Goal: Register for event/course

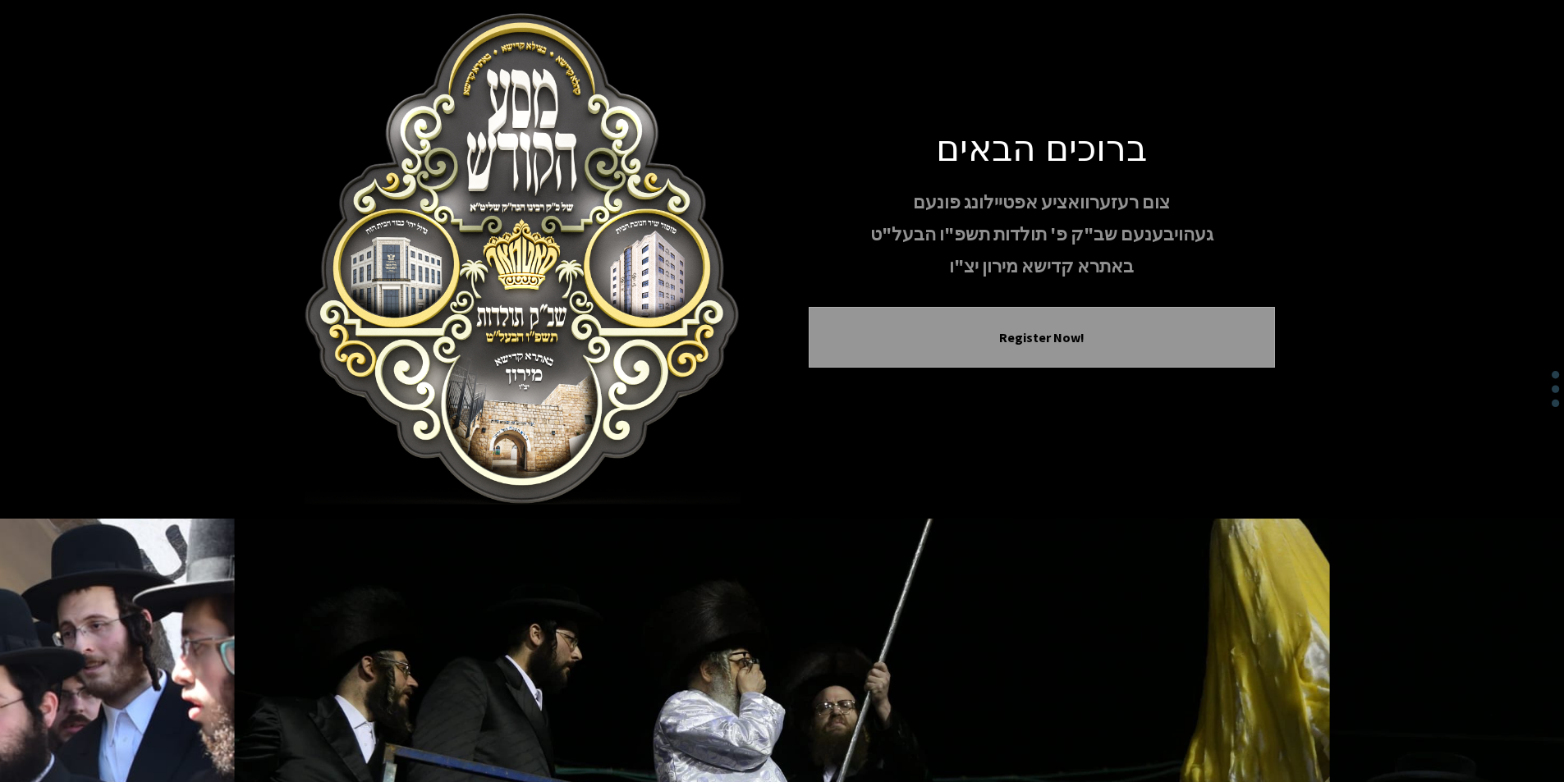
drag, startPoint x: 1047, startPoint y: 291, endPoint x: 898, endPoint y: 387, distance: 176.5
drag, startPoint x: 892, startPoint y: 392, endPoint x: 875, endPoint y: 437, distance: 48.0
drag, startPoint x: 875, startPoint y: 437, endPoint x: 833, endPoint y: 482, distance: 62.1
drag, startPoint x: 833, startPoint y: 482, endPoint x: 822, endPoint y: 530, distance: 49.6
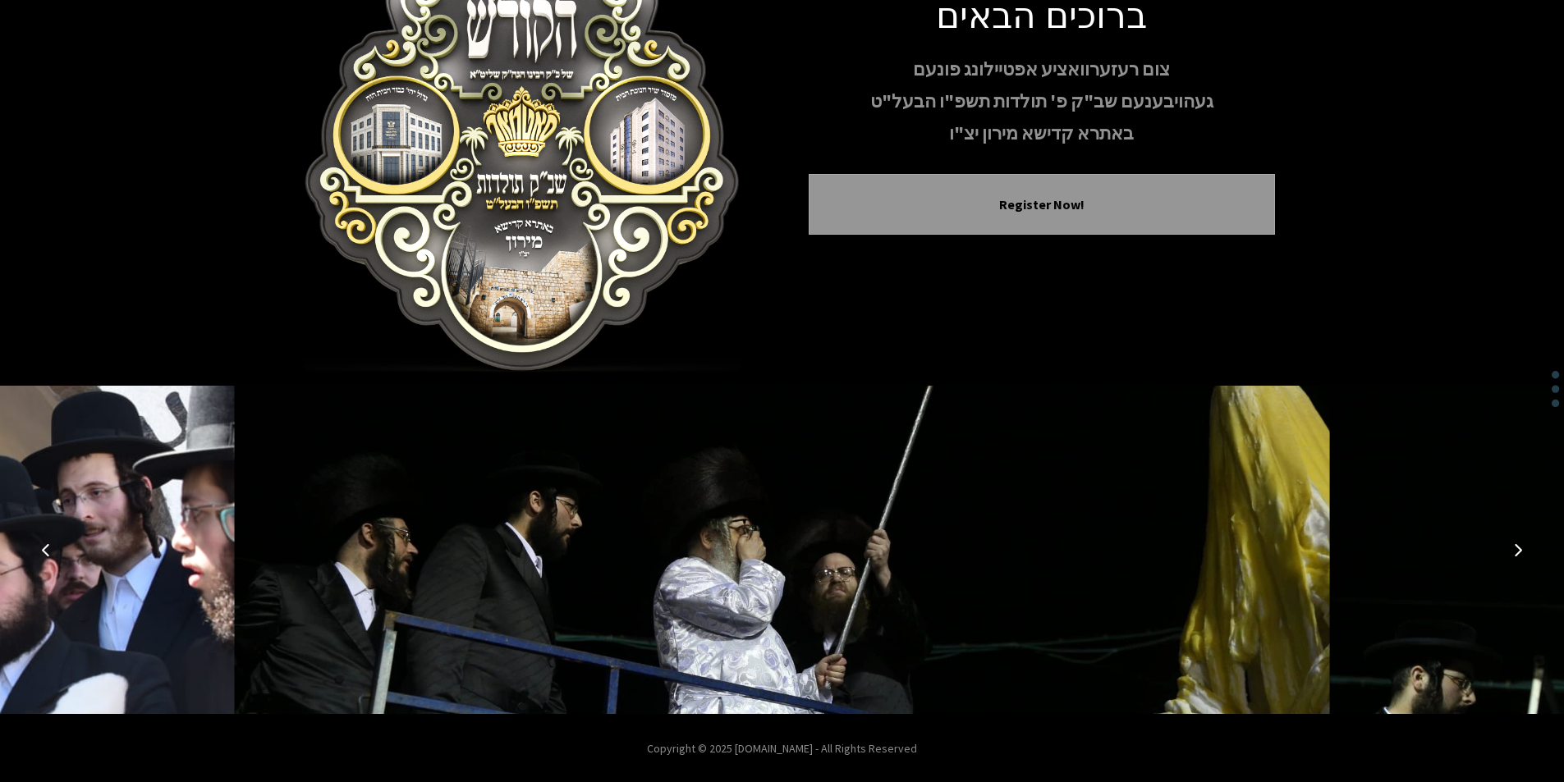
scroll to position [135, 0]
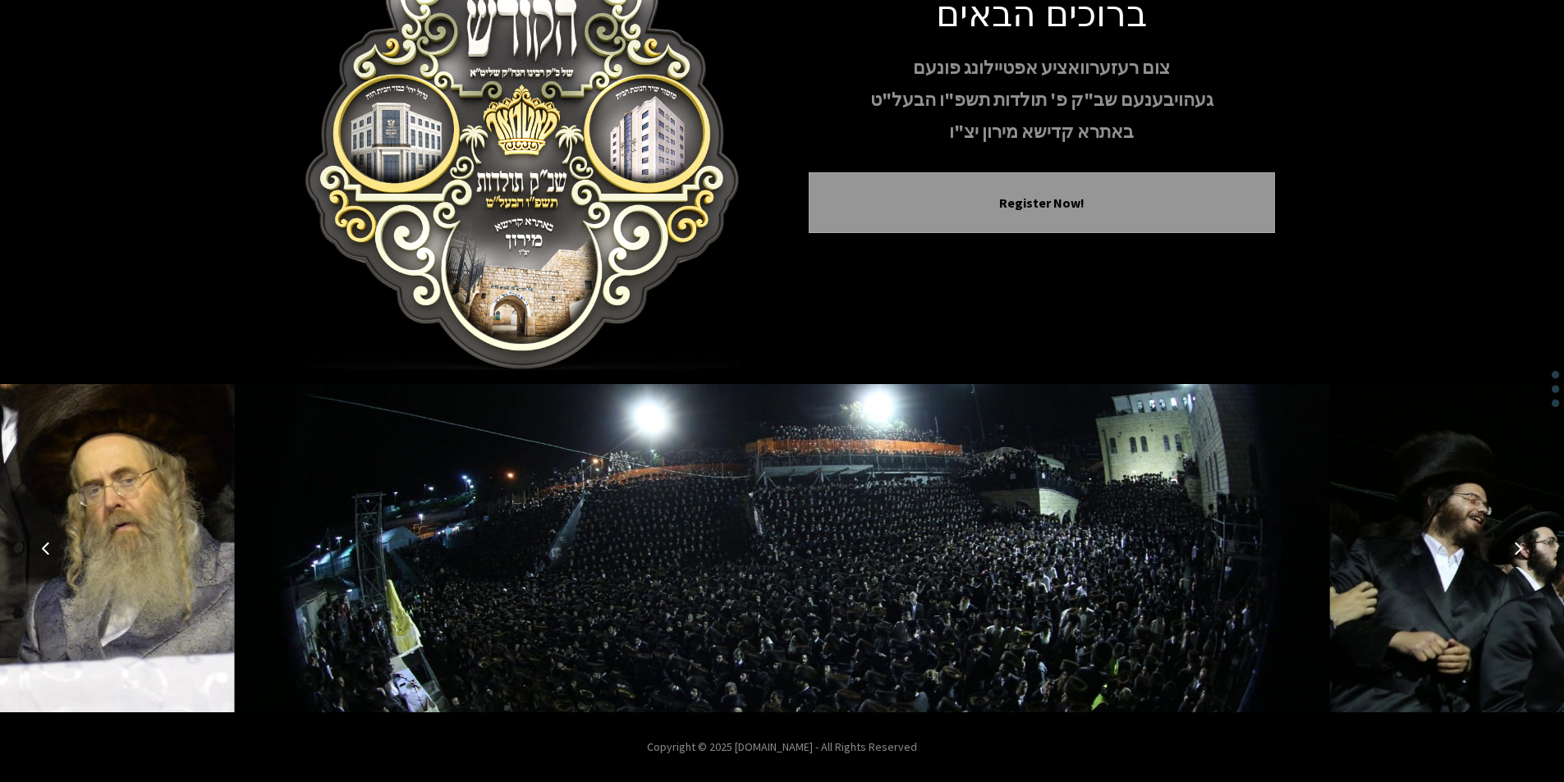
click at [1516, 548] on icon "Next image" at bounding box center [1518, 548] width 13 height 13
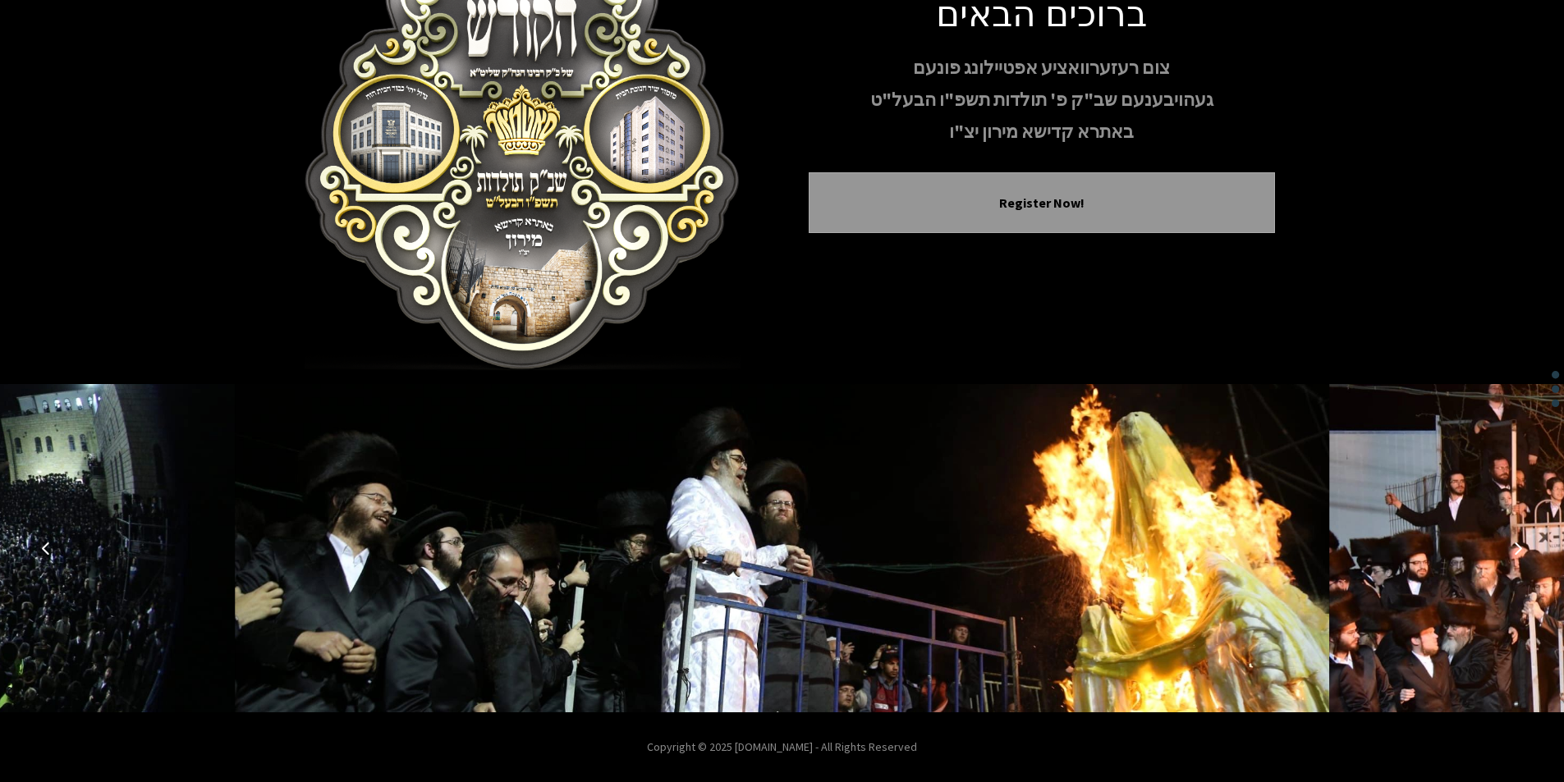
click at [1518, 547] on icon "Next image" at bounding box center [1518, 548] width 13 height 13
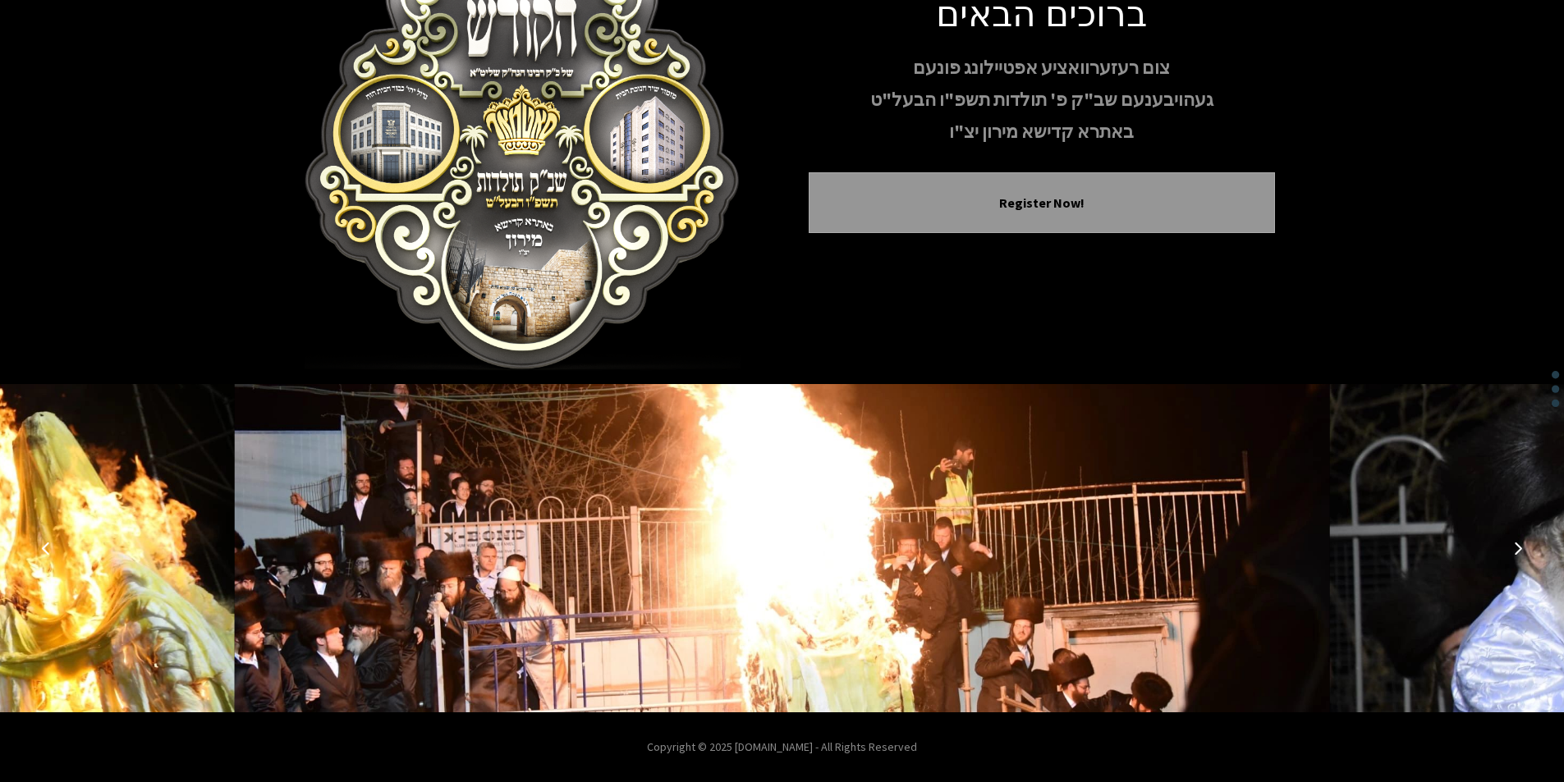
click at [1518, 547] on icon "Next image" at bounding box center [1518, 548] width 13 height 13
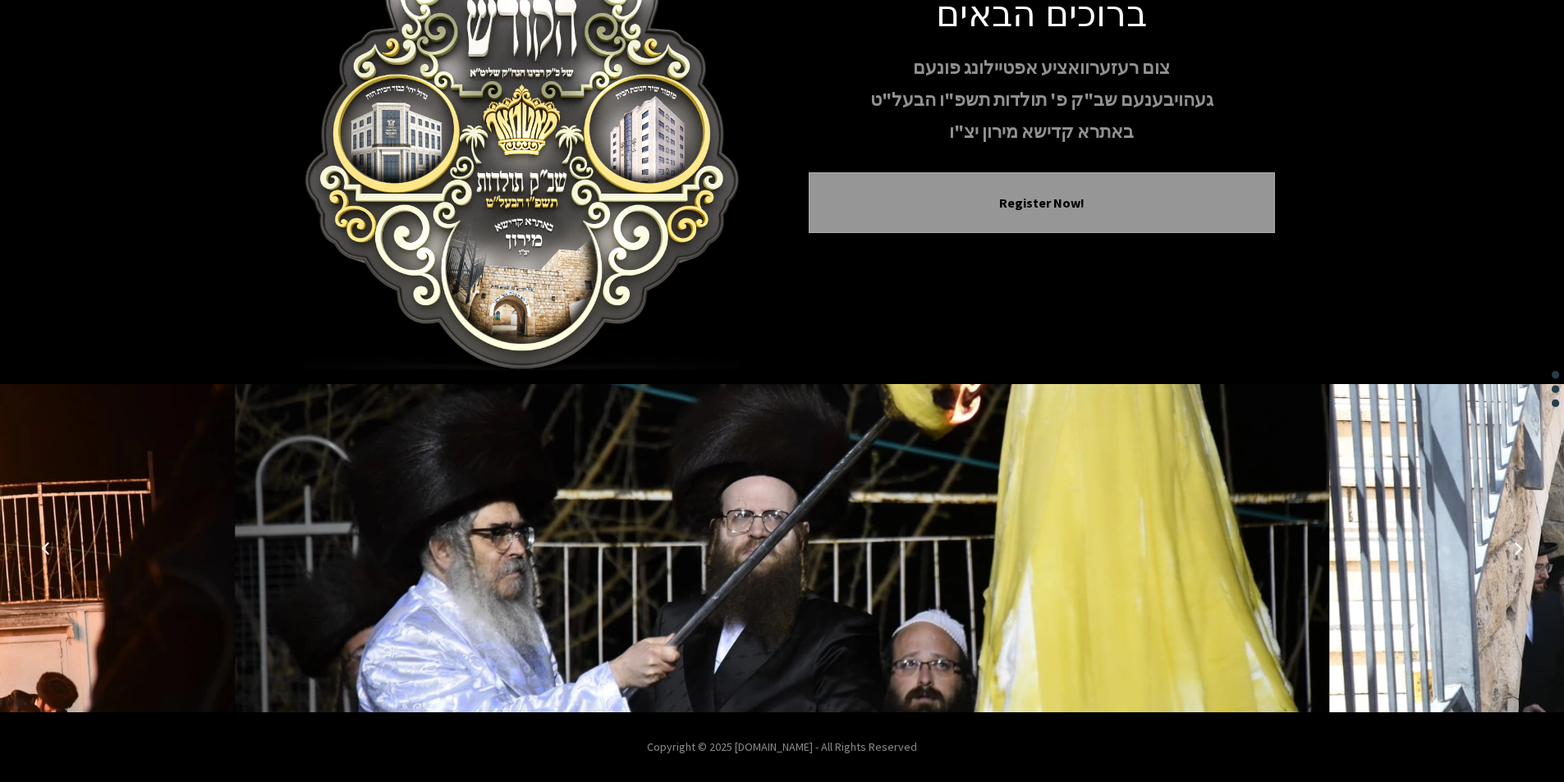
click at [1518, 547] on icon "Next image" at bounding box center [1518, 548] width 13 height 13
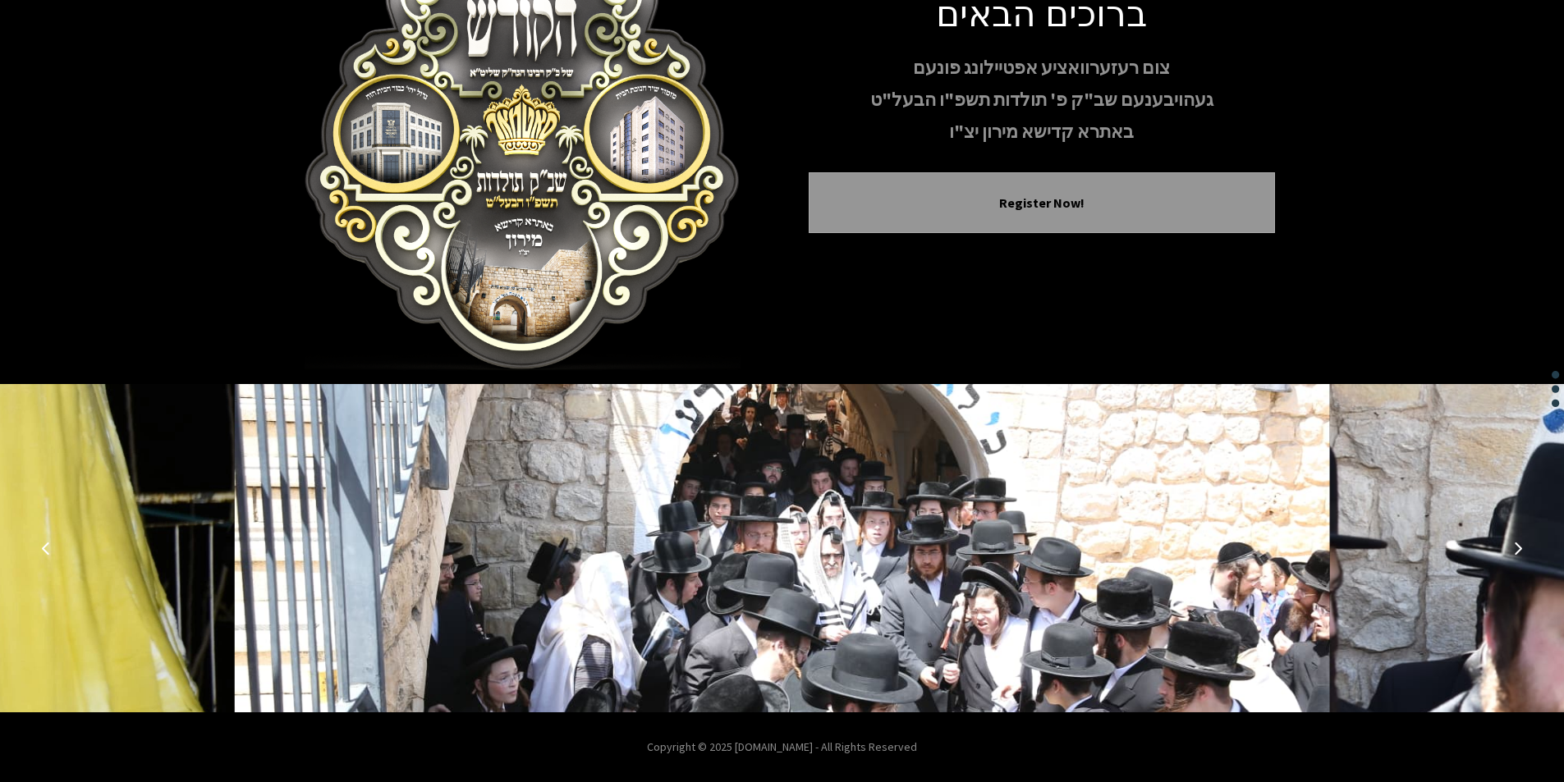
click at [1518, 547] on icon "Next image" at bounding box center [1518, 548] width 13 height 13
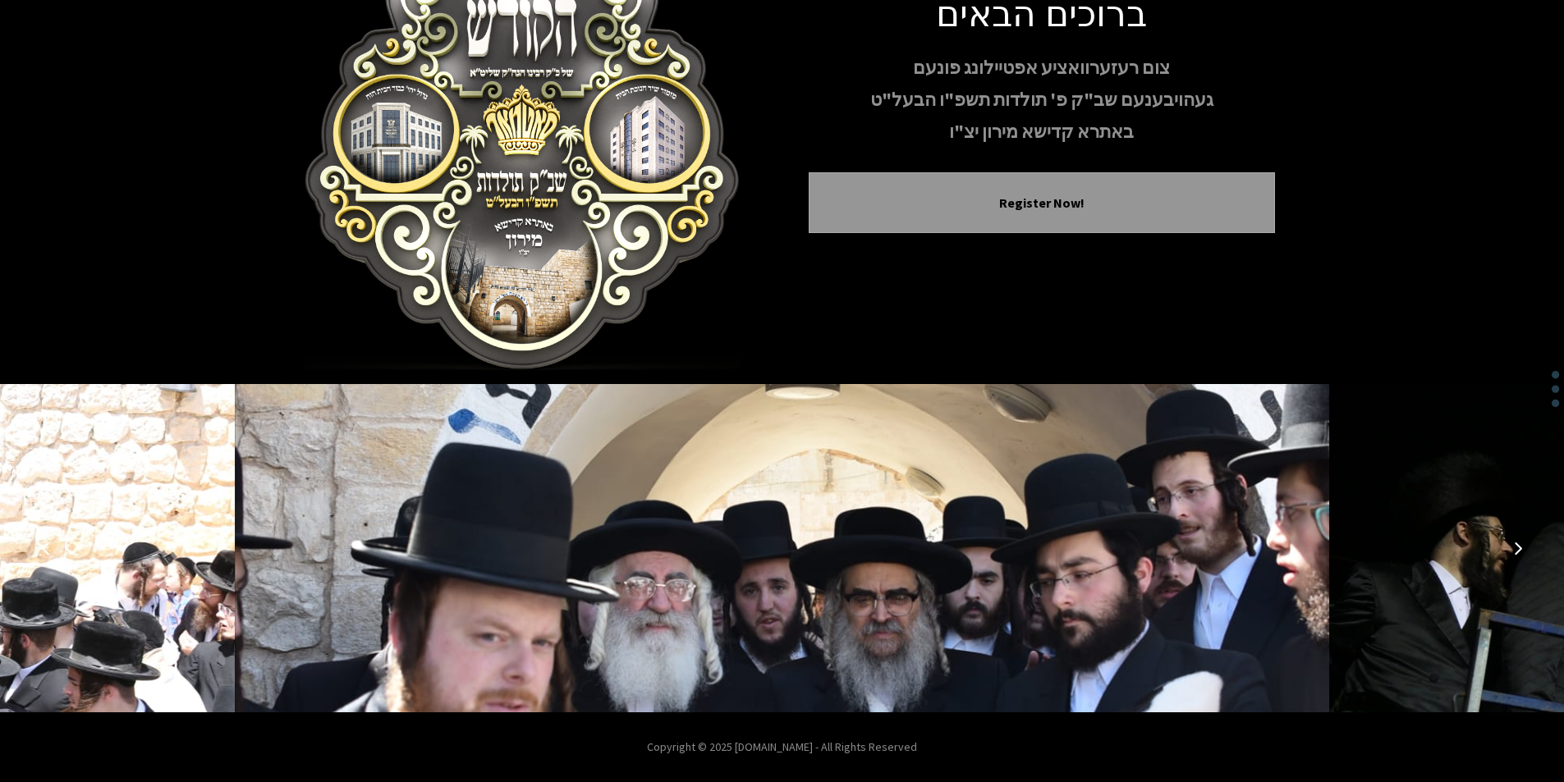
click at [1518, 547] on icon "Next image" at bounding box center [1518, 548] width 13 height 13
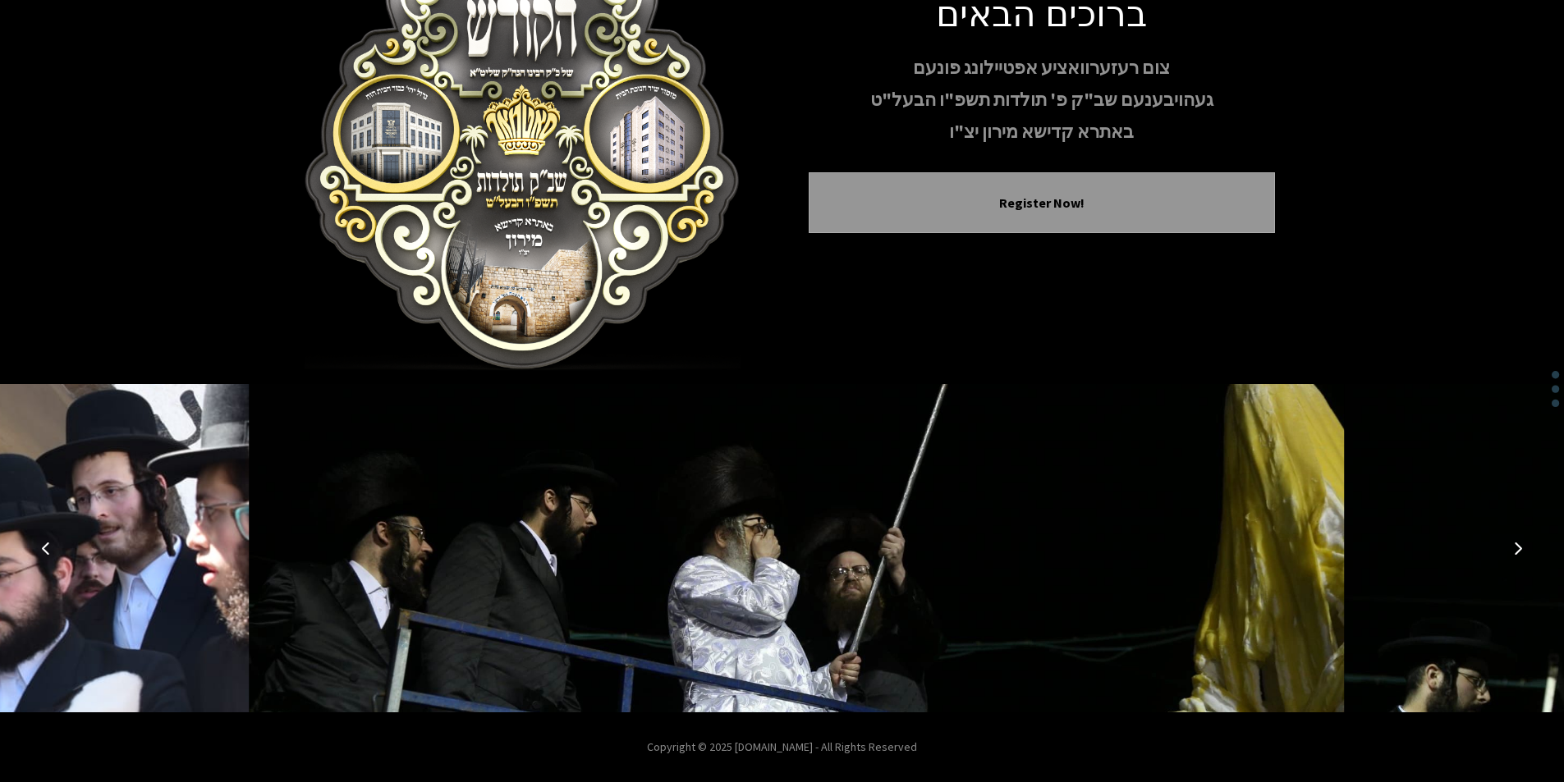
click at [1518, 547] on icon "Next image" at bounding box center [1518, 548] width 13 height 13
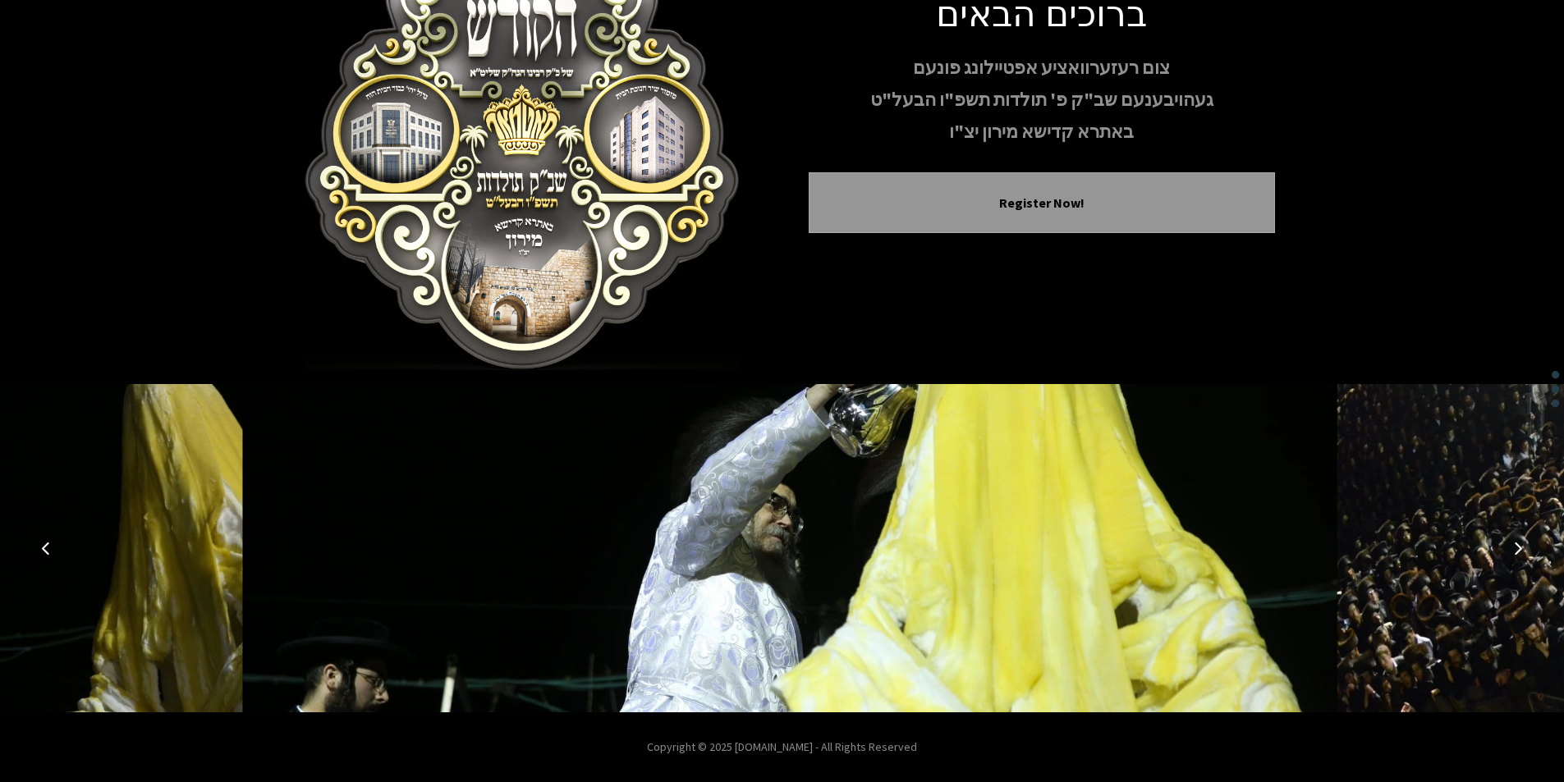
click at [1518, 547] on icon "Next image" at bounding box center [1518, 548] width 13 height 13
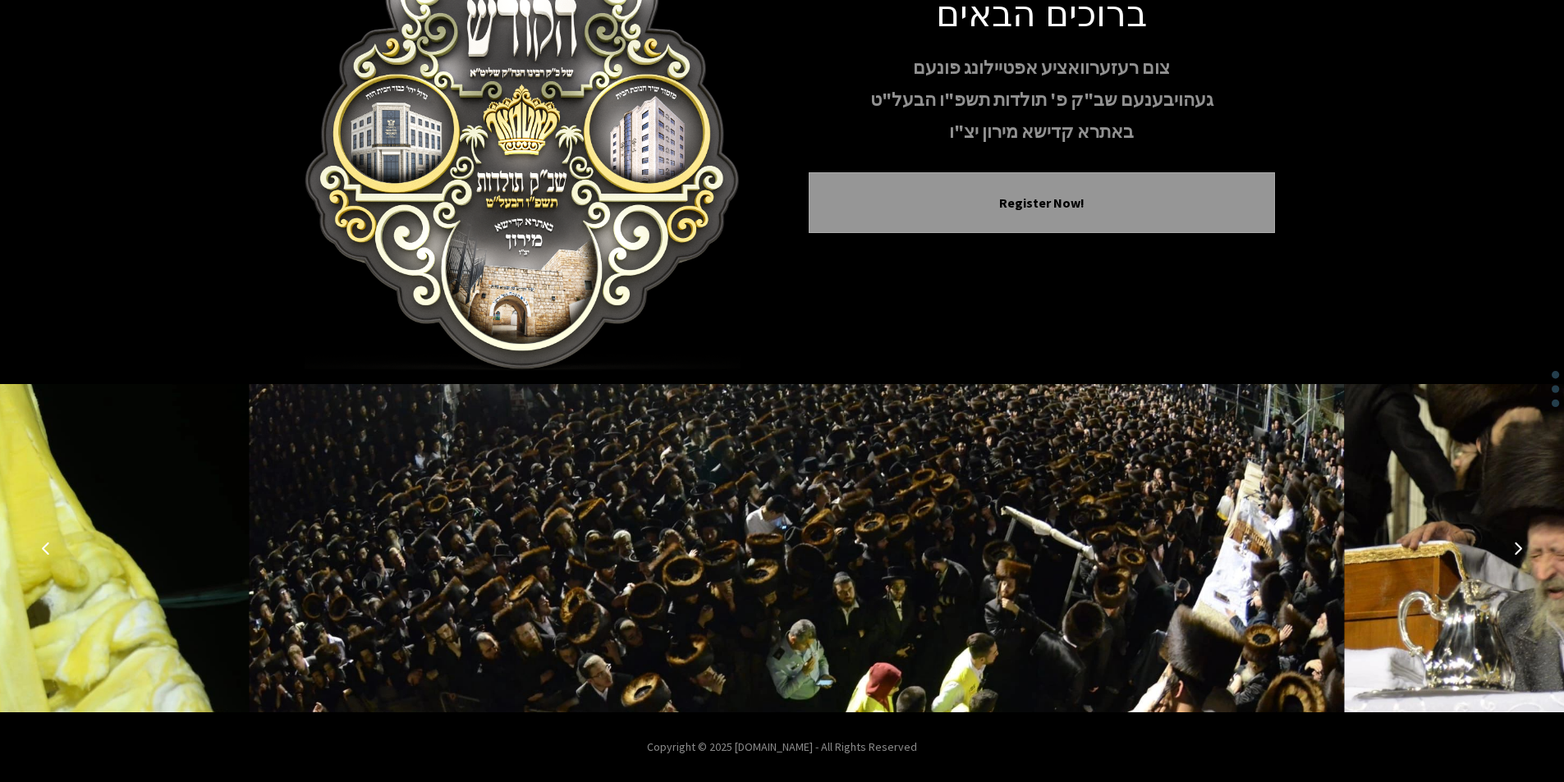
click at [1518, 547] on icon "Next image" at bounding box center [1518, 548] width 13 height 13
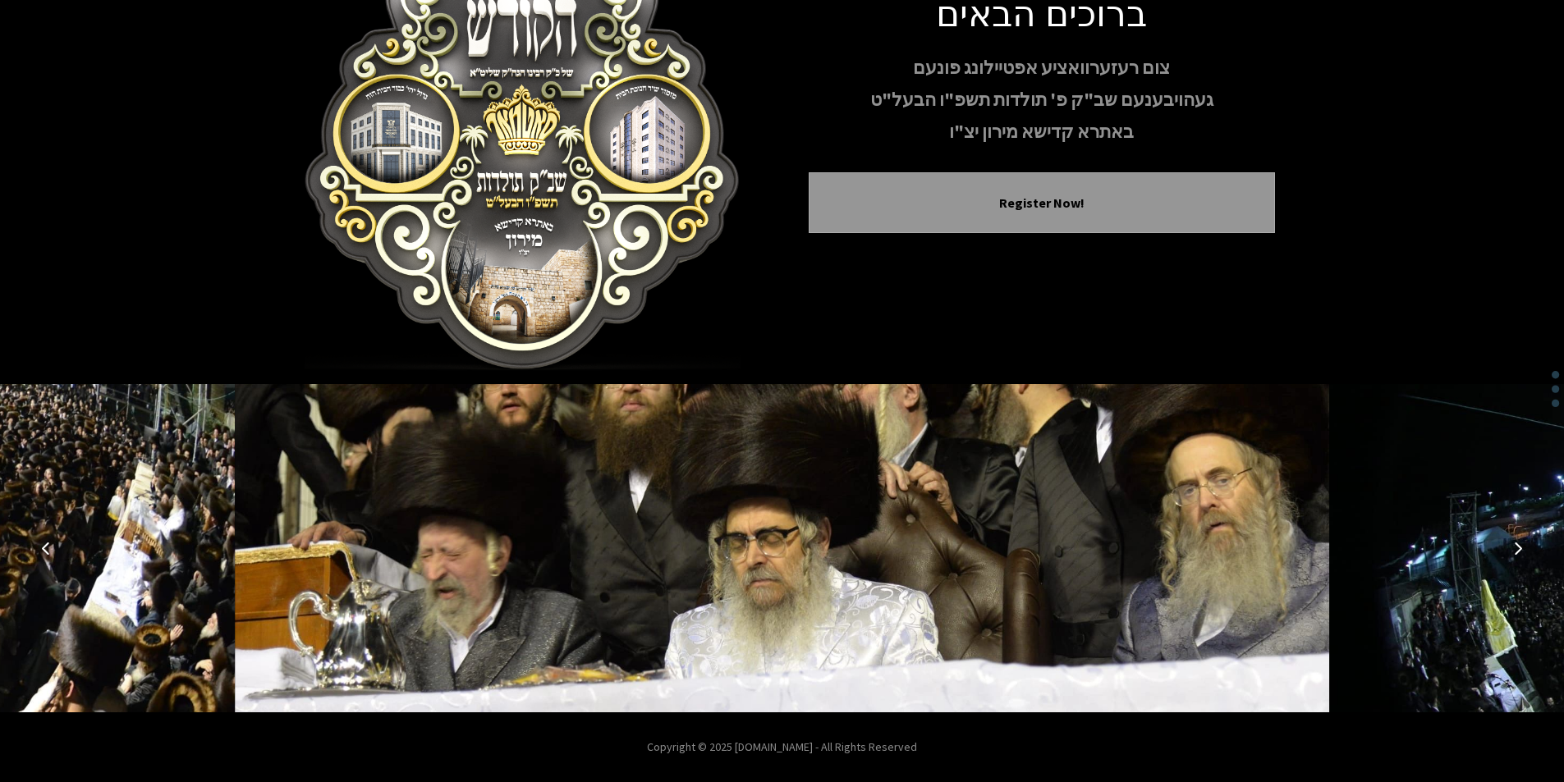
click at [1518, 547] on icon "Next image" at bounding box center [1518, 548] width 13 height 13
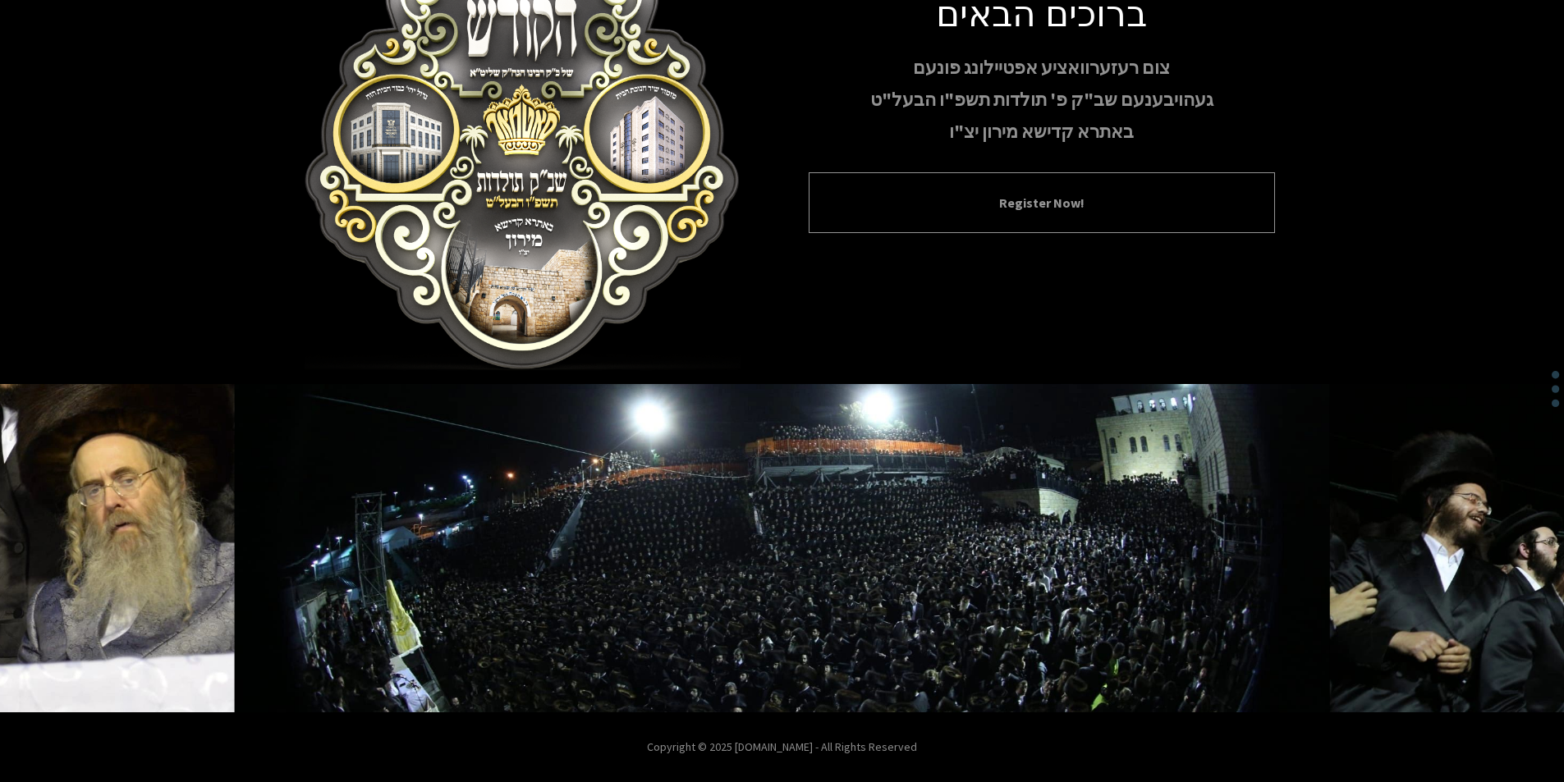
click at [1089, 190] on div "Register Now!" at bounding box center [1042, 202] width 466 height 61
click at [1089, 194] on button "Register Now!" at bounding box center [1041, 203] width 425 height 20
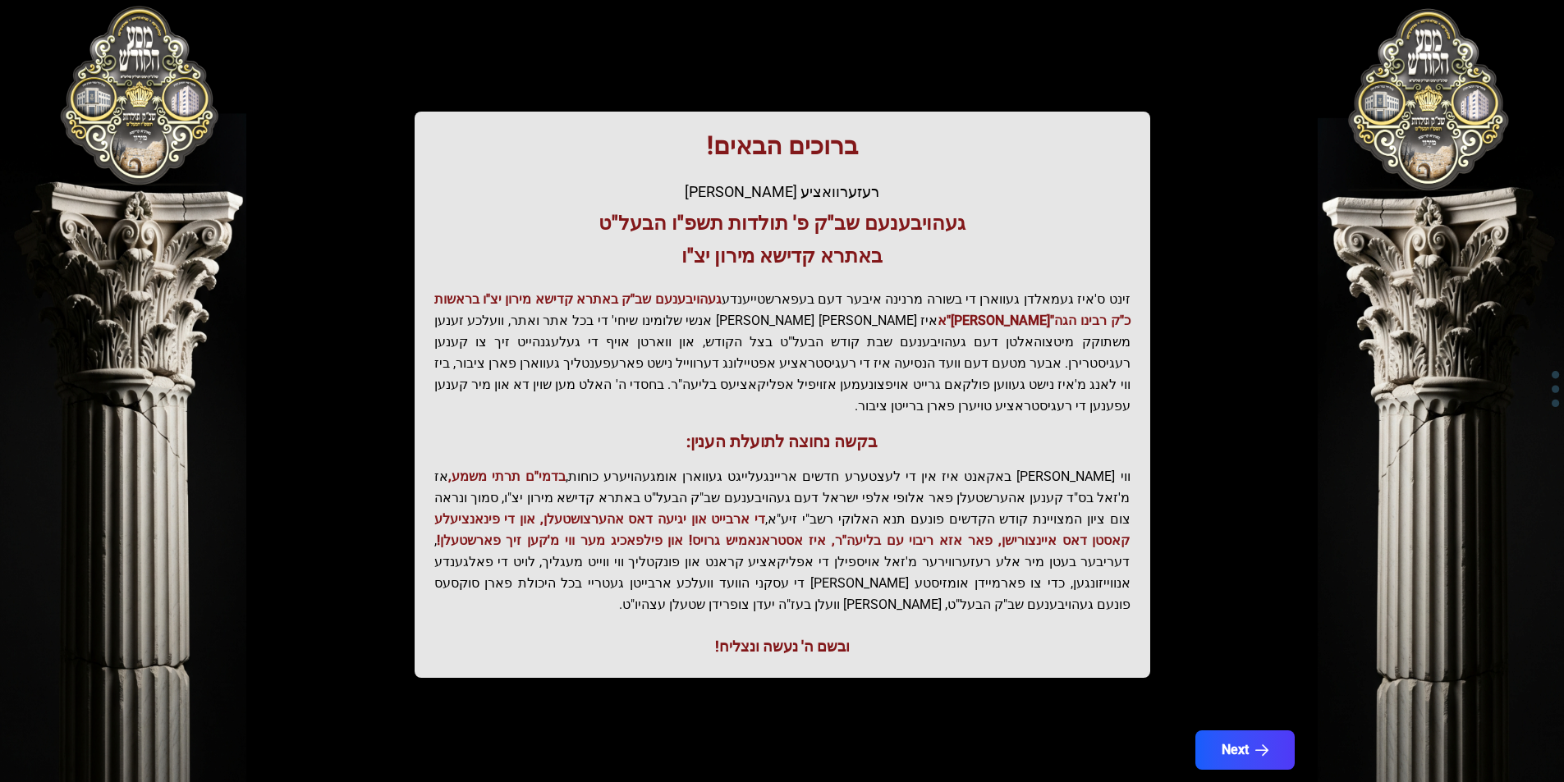
scroll to position [168, 0]
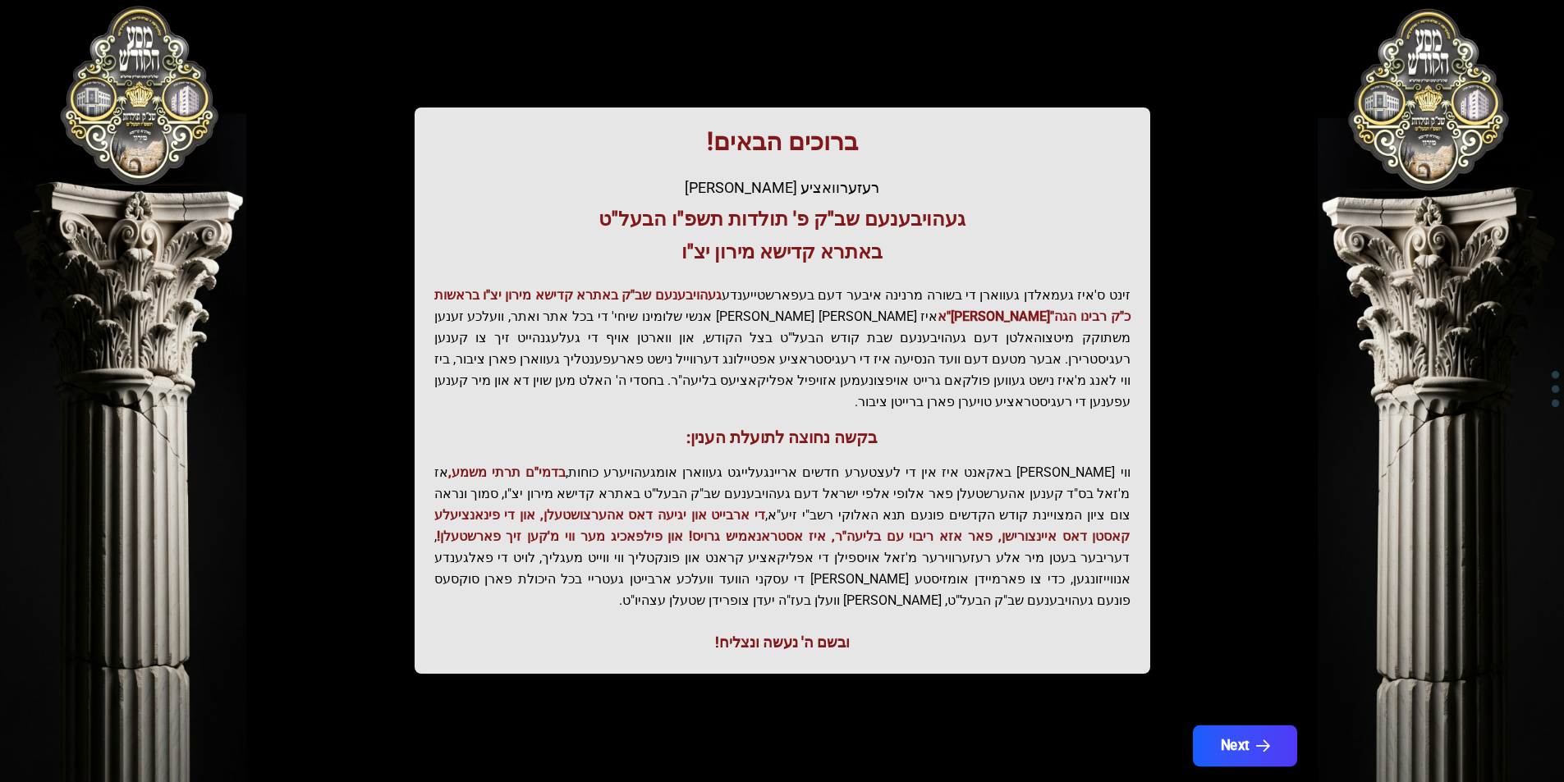
click at [1251, 726] on button "Next" at bounding box center [1244, 746] width 104 height 41
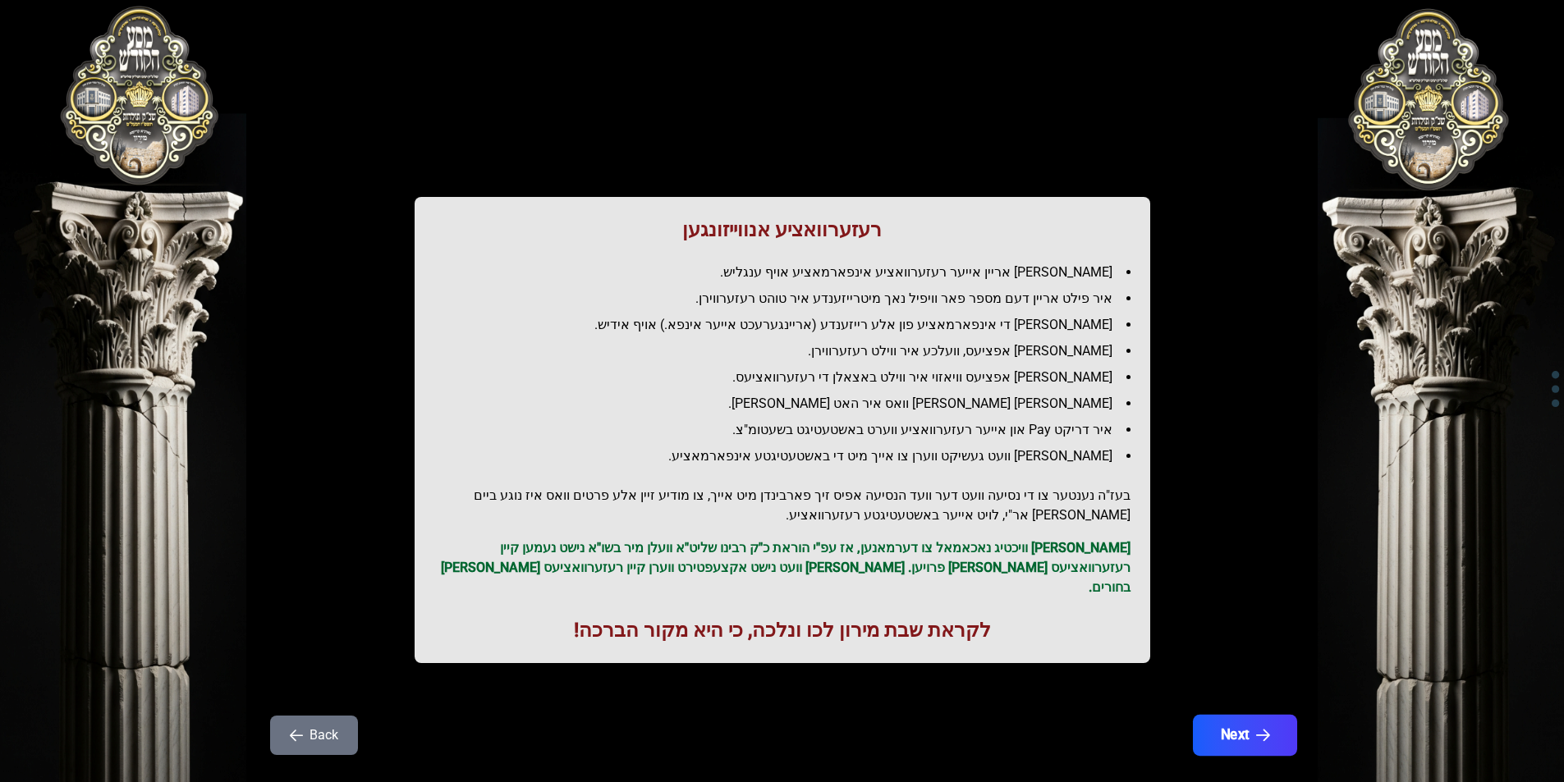
click at [1259, 715] on button "Next" at bounding box center [1244, 735] width 104 height 41
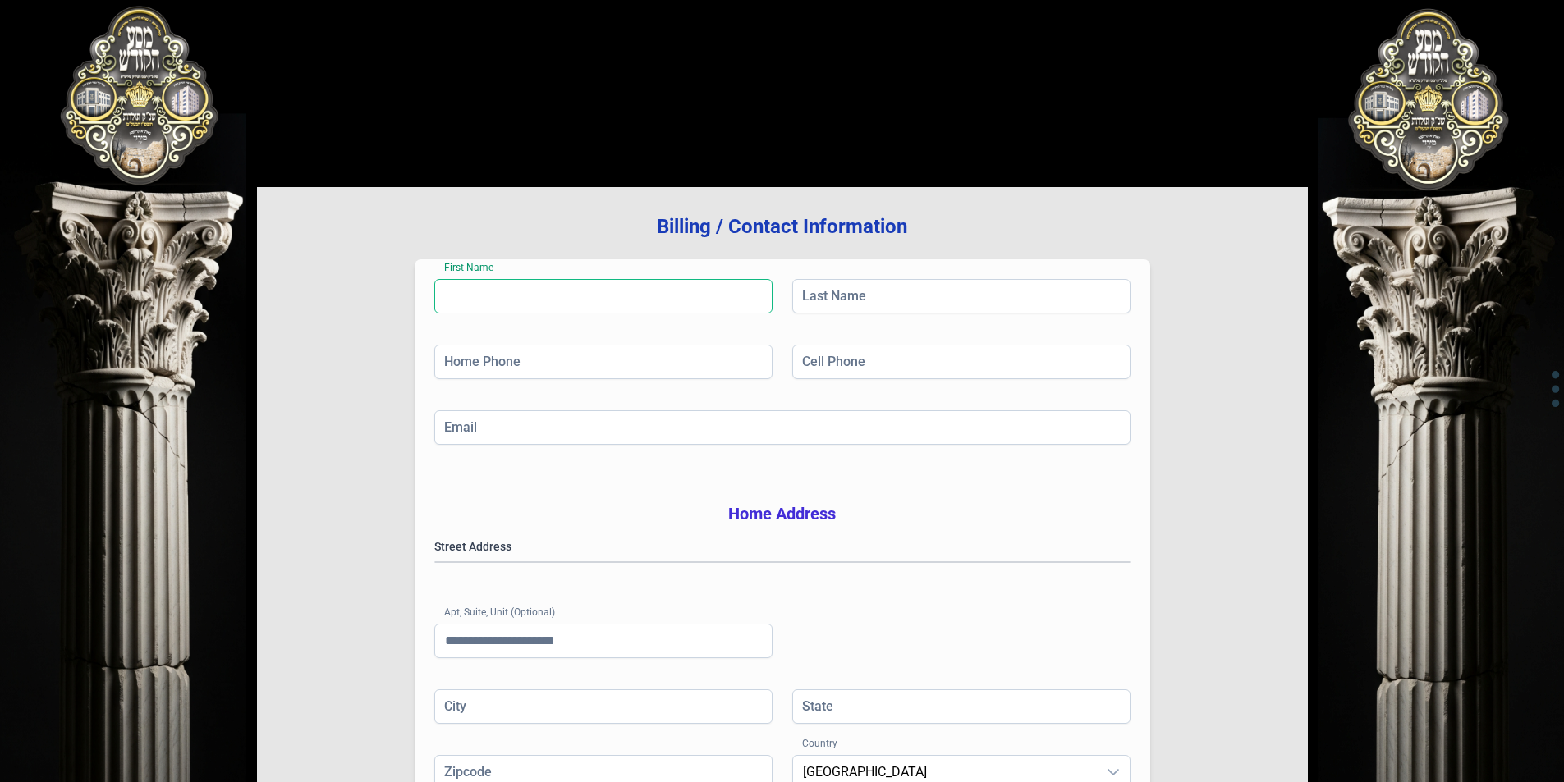
click at [702, 294] on input "First Name" at bounding box center [603, 296] width 338 height 34
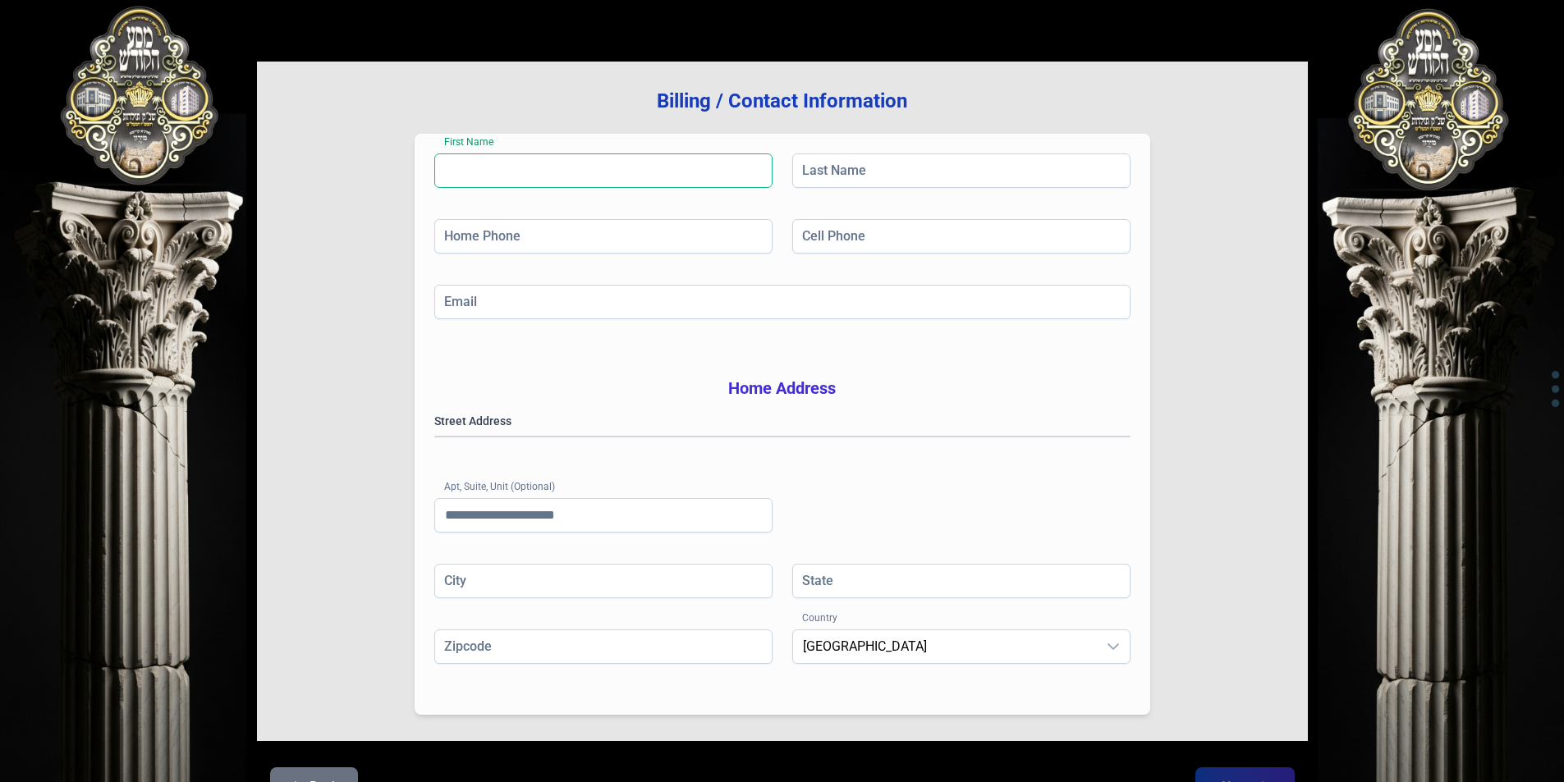
scroll to position [234, 0]
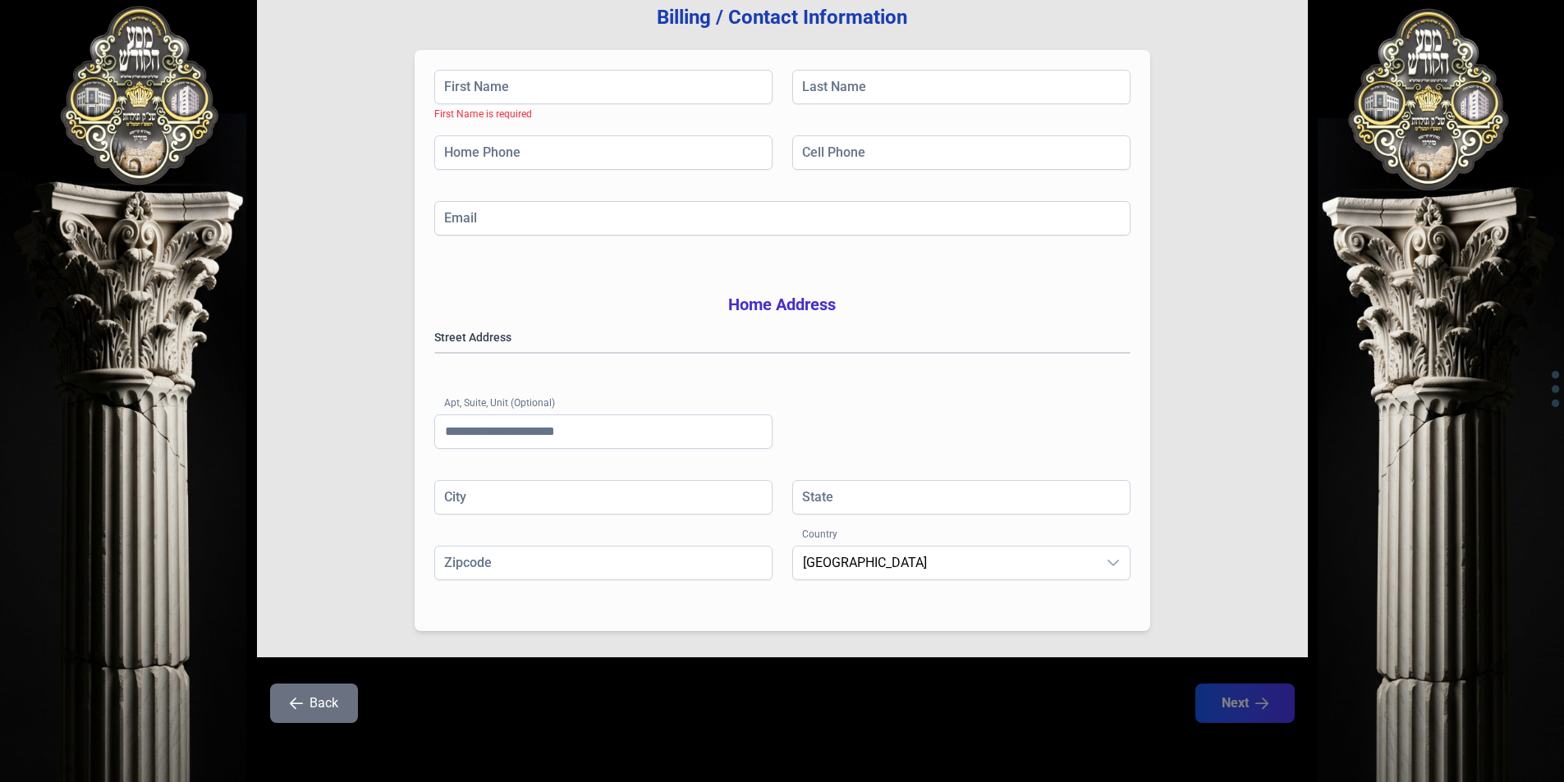
click at [314, 700] on button "Back" at bounding box center [314, 703] width 88 height 39
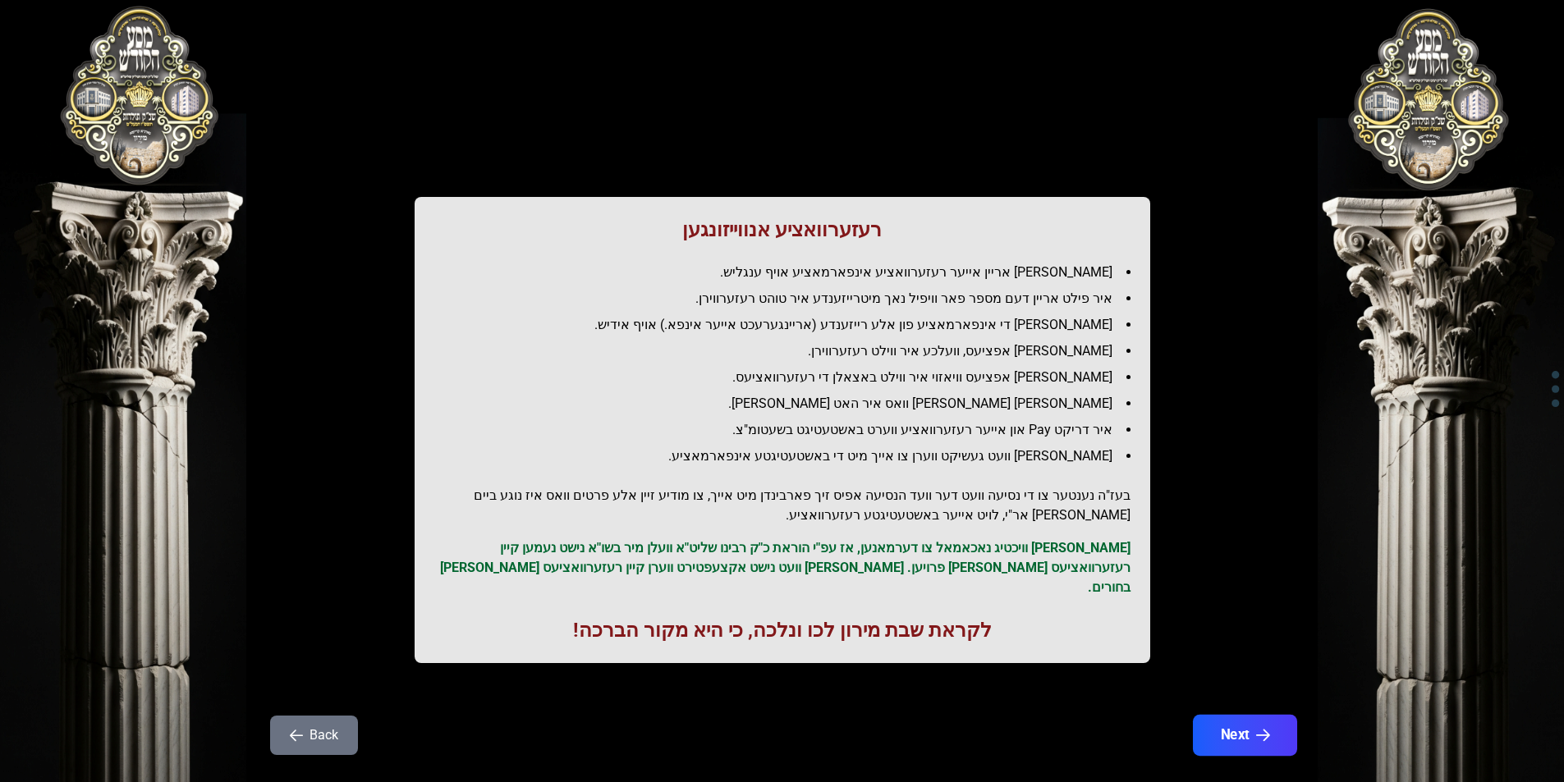
click at [1232, 717] on button "Next" at bounding box center [1244, 735] width 104 height 41
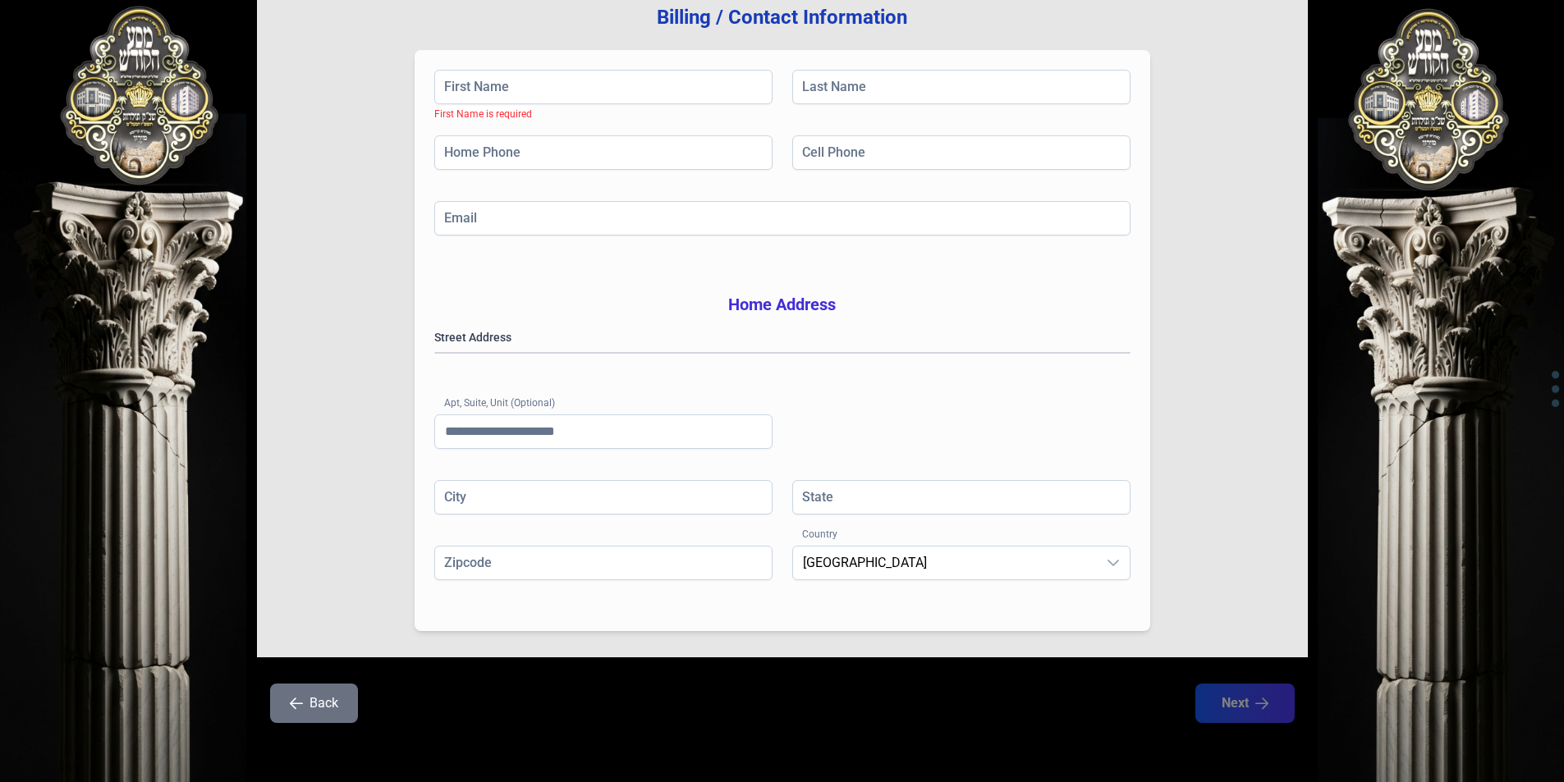
scroll to position [234, 0]
click at [629, 70] on input "First Name" at bounding box center [603, 87] width 338 height 34
type input "*******"
type input "*********"
type input "**********"
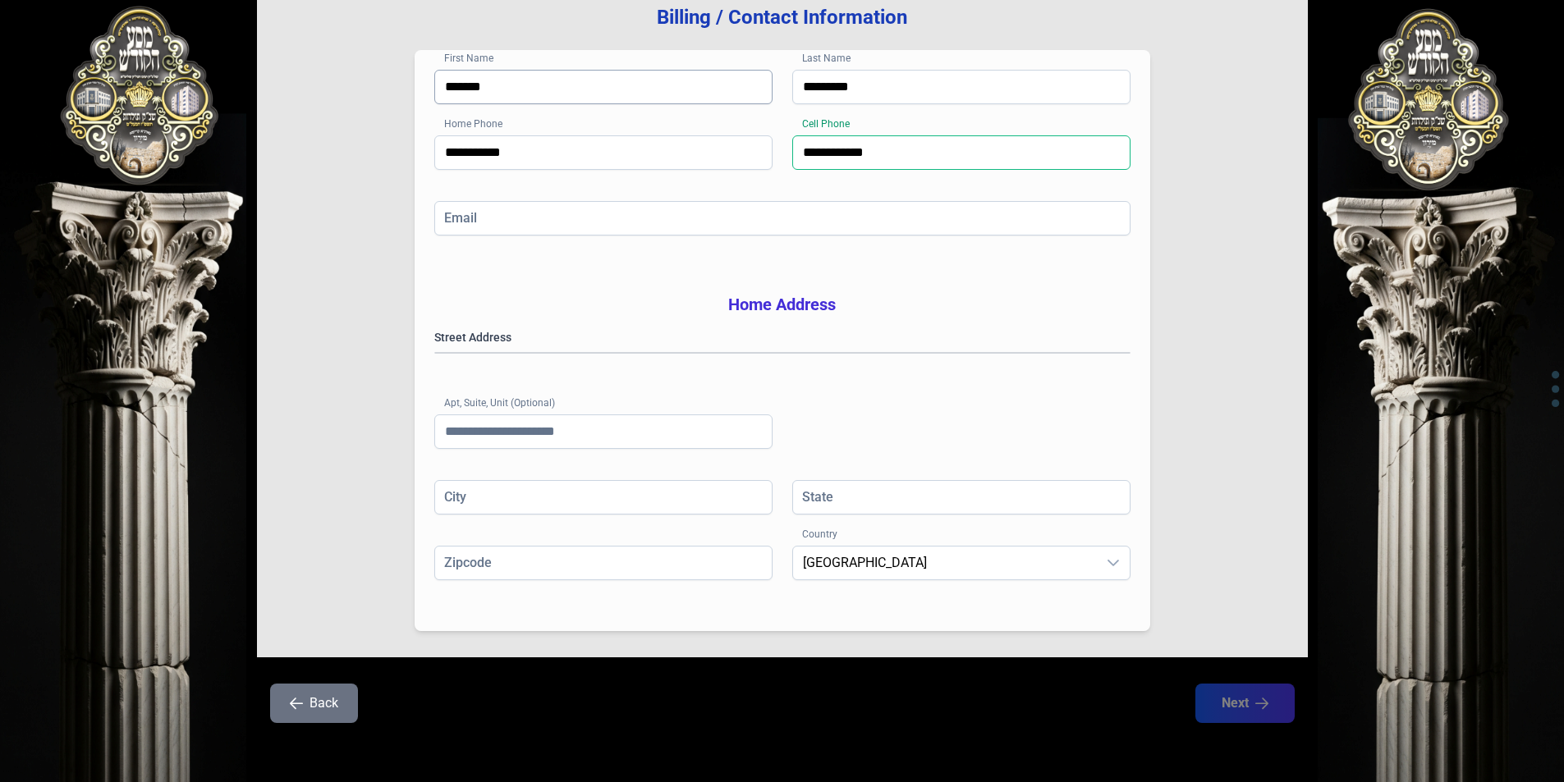
type input "**********"
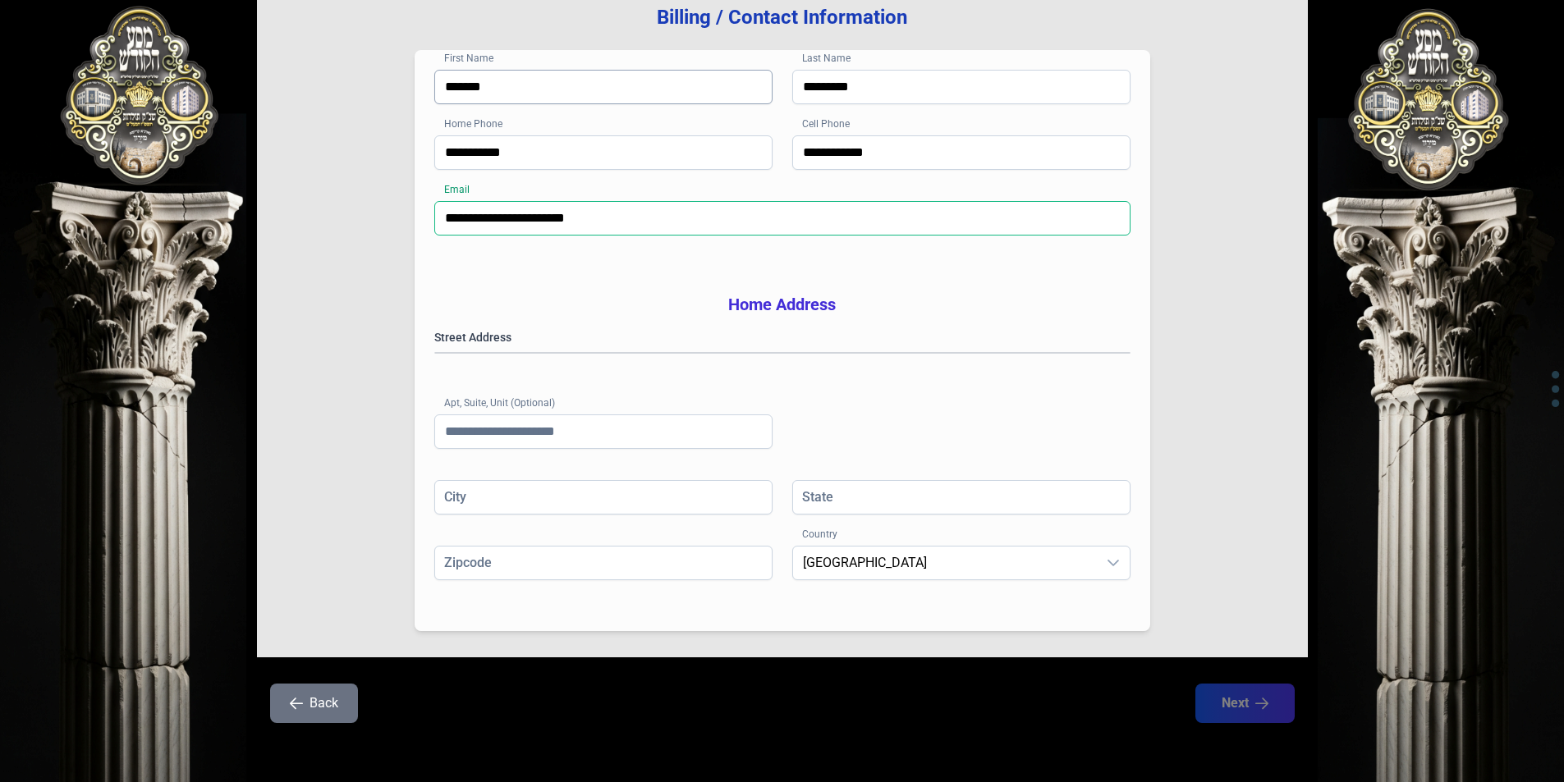
type input "**********"
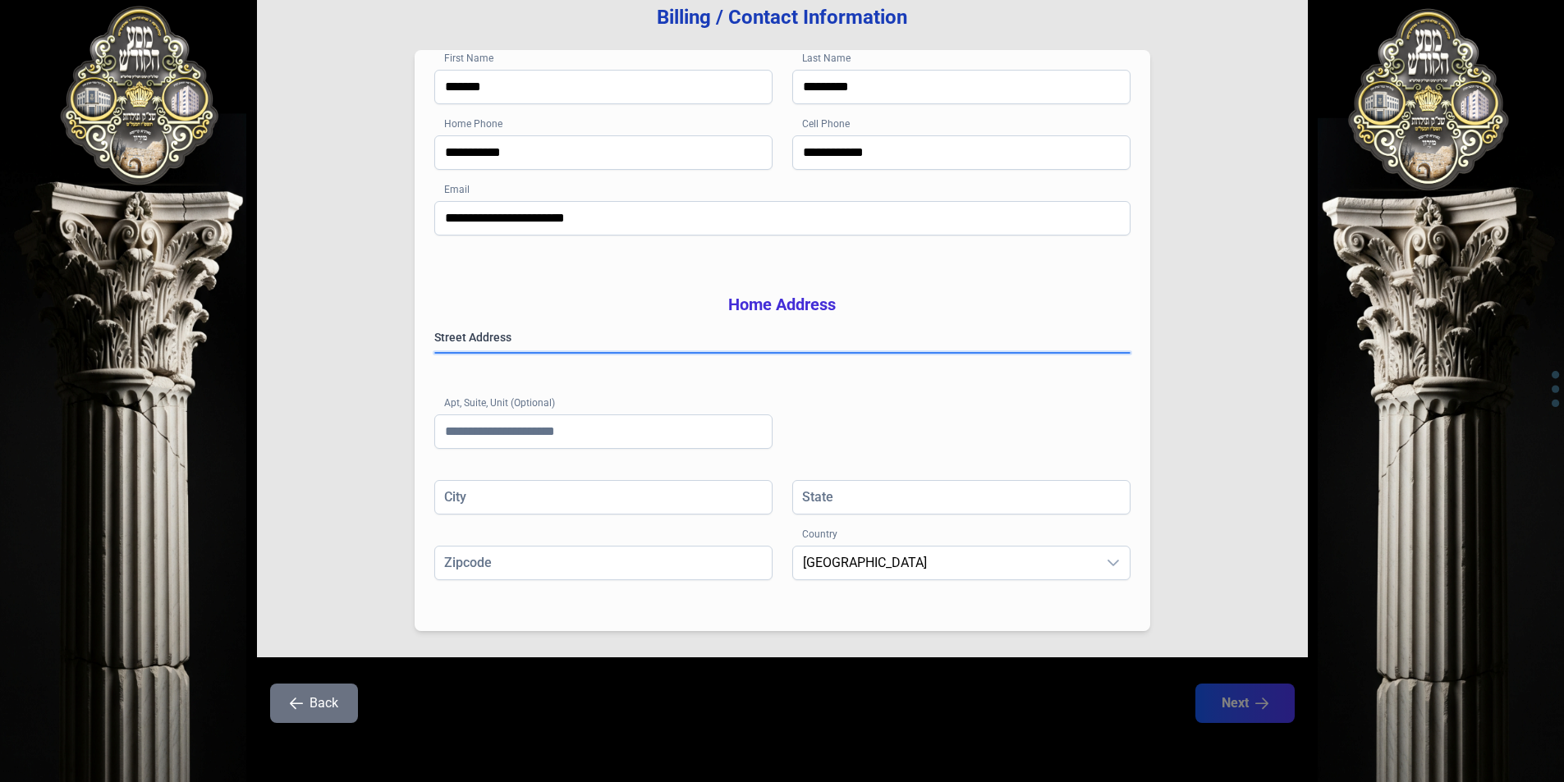
click at [435, 353] on gmp-place-autocomplete at bounding box center [435, 353] width 0 height 0
type input "*********"
type input "**********"
type input "****"
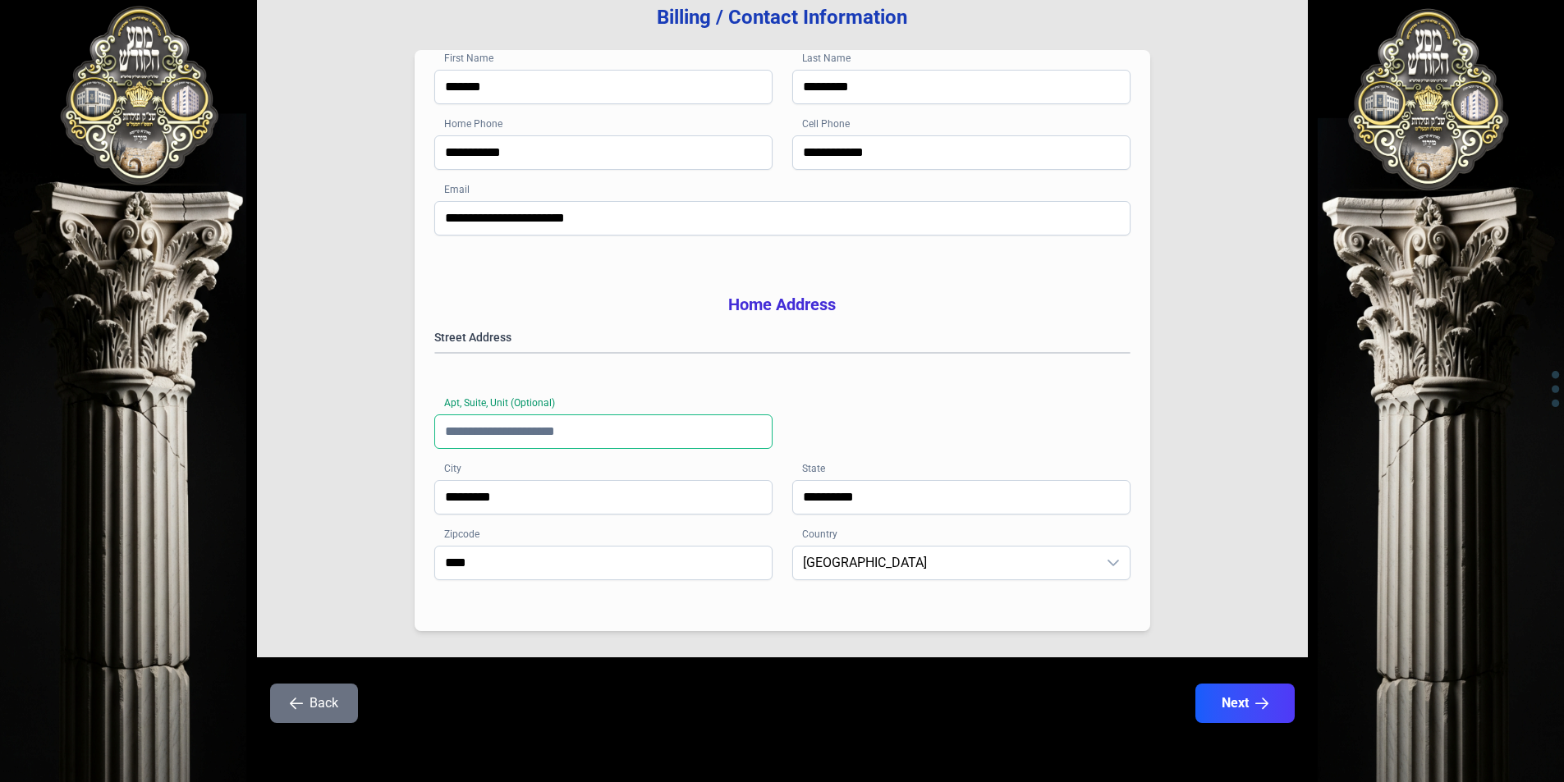
click at [624, 438] on input "Apt, Suite, Unit (Optional)" at bounding box center [603, 432] width 338 height 34
type input "***"
click at [976, 563] on span "[GEOGRAPHIC_DATA]" at bounding box center [945, 563] width 304 height 33
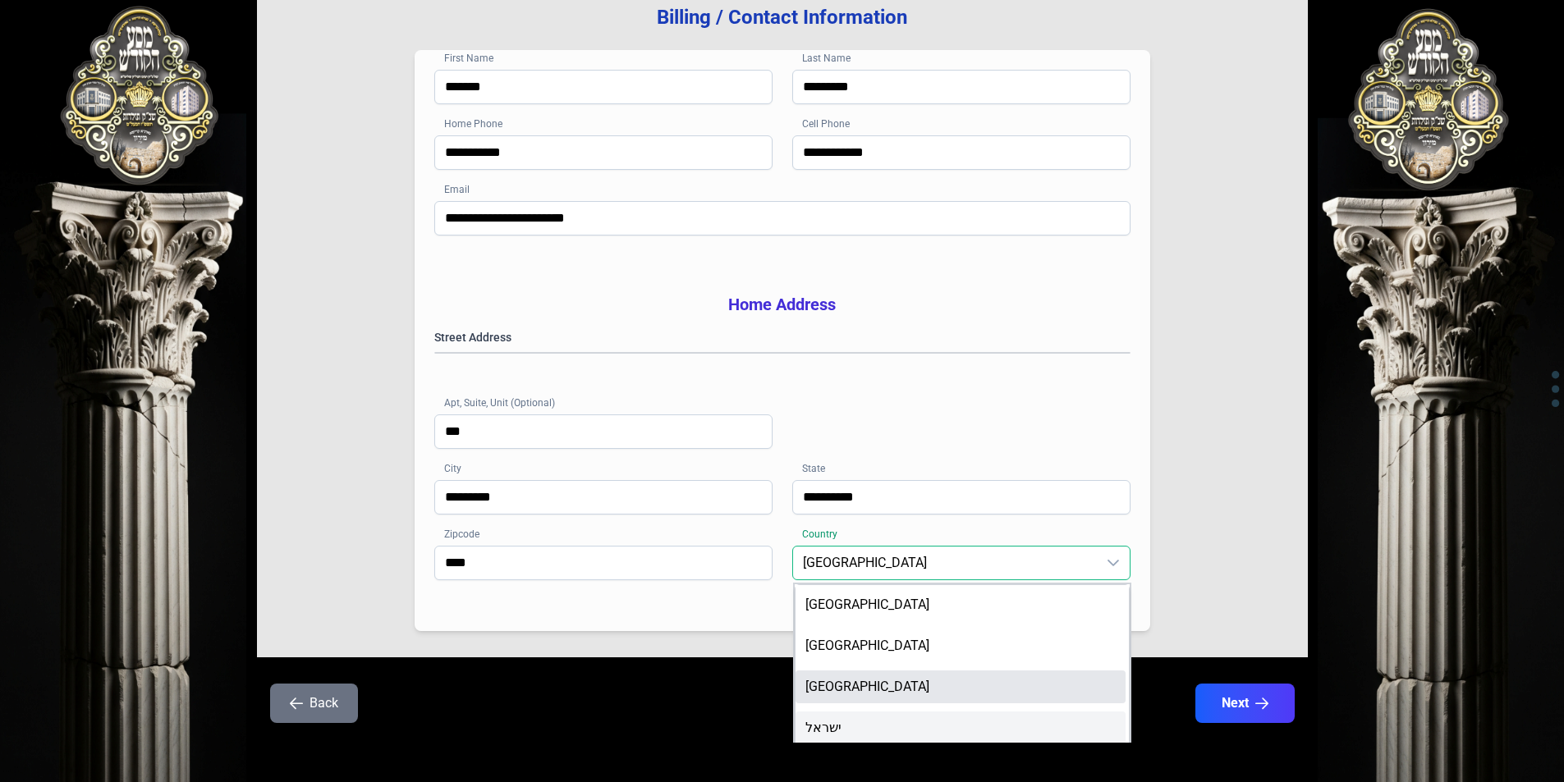
scroll to position [2, 0]
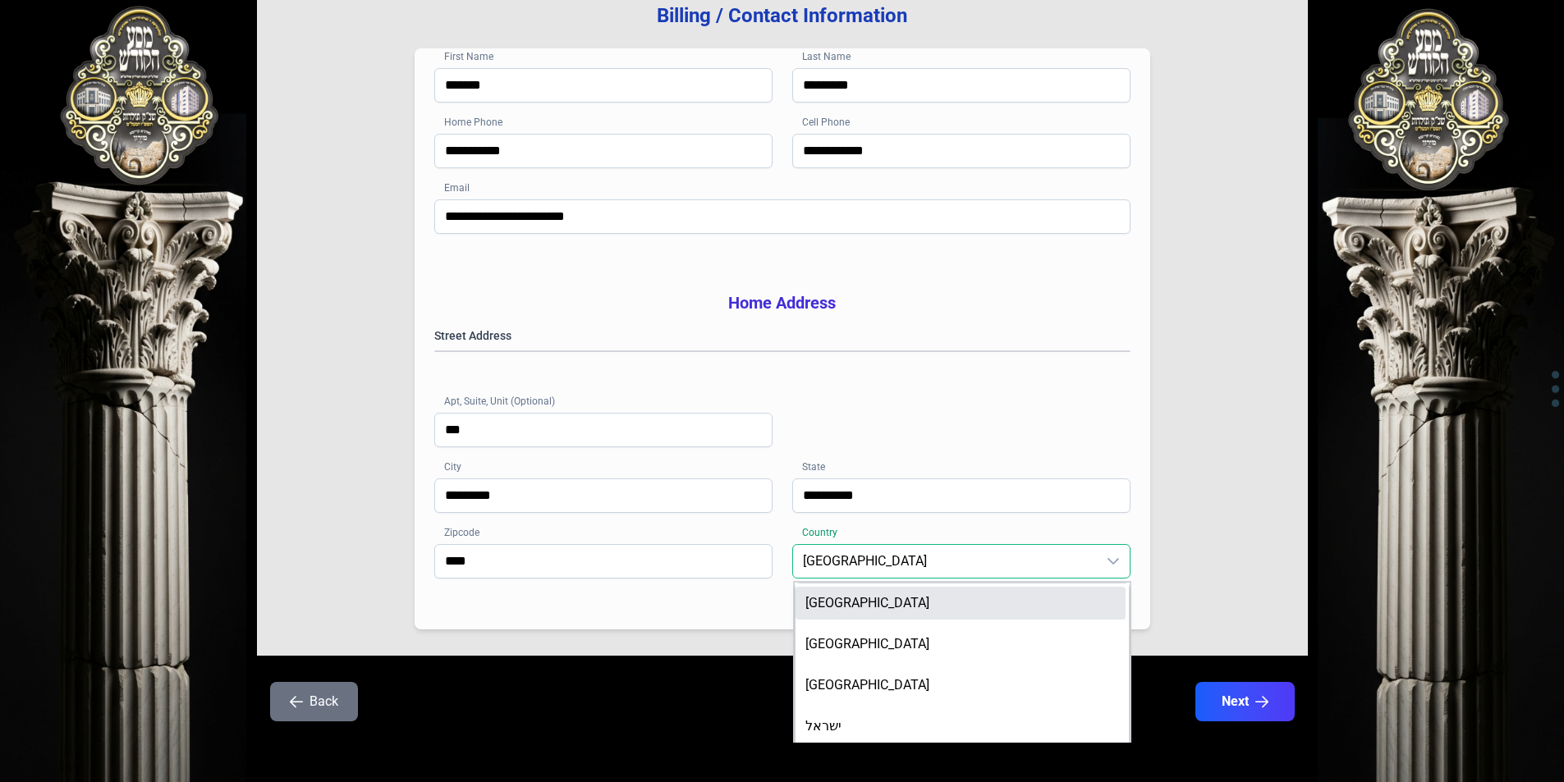
click at [990, 557] on span "[GEOGRAPHIC_DATA]" at bounding box center [945, 561] width 304 height 33
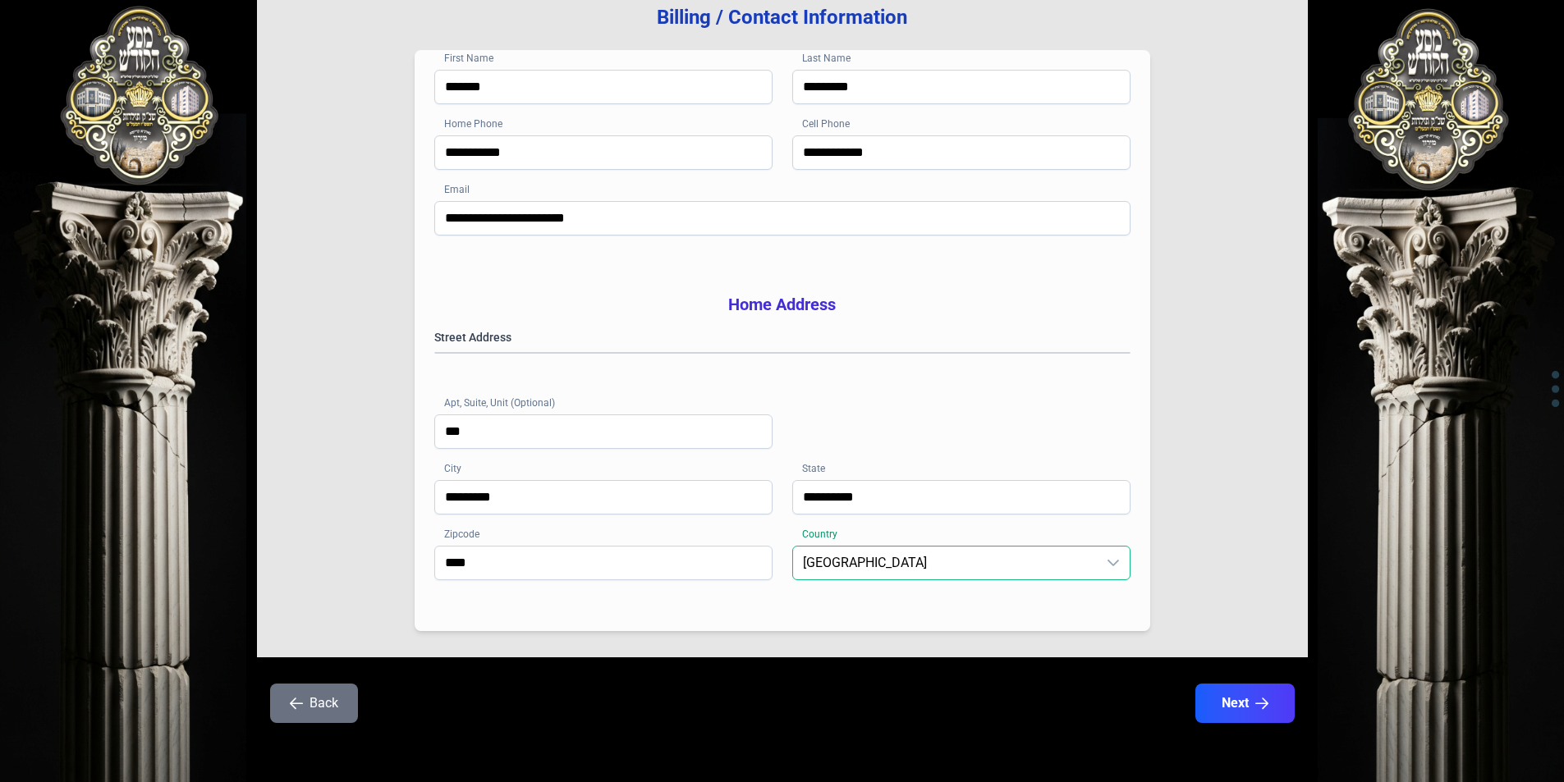
click at [988, 562] on span "[GEOGRAPHIC_DATA]" at bounding box center [945, 563] width 304 height 33
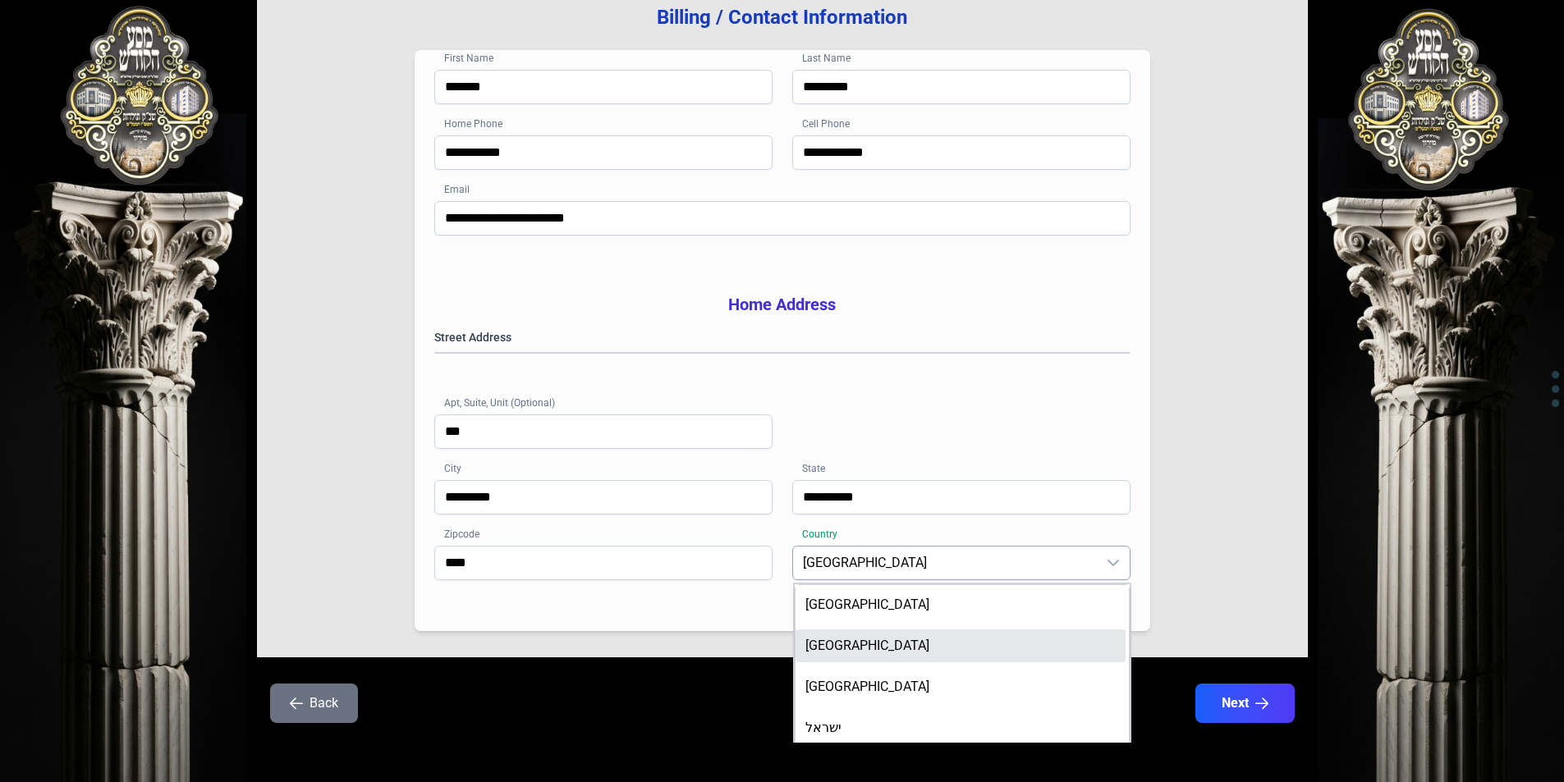
click at [961, 640] on li "[GEOGRAPHIC_DATA]" at bounding box center [961, 646] width 330 height 33
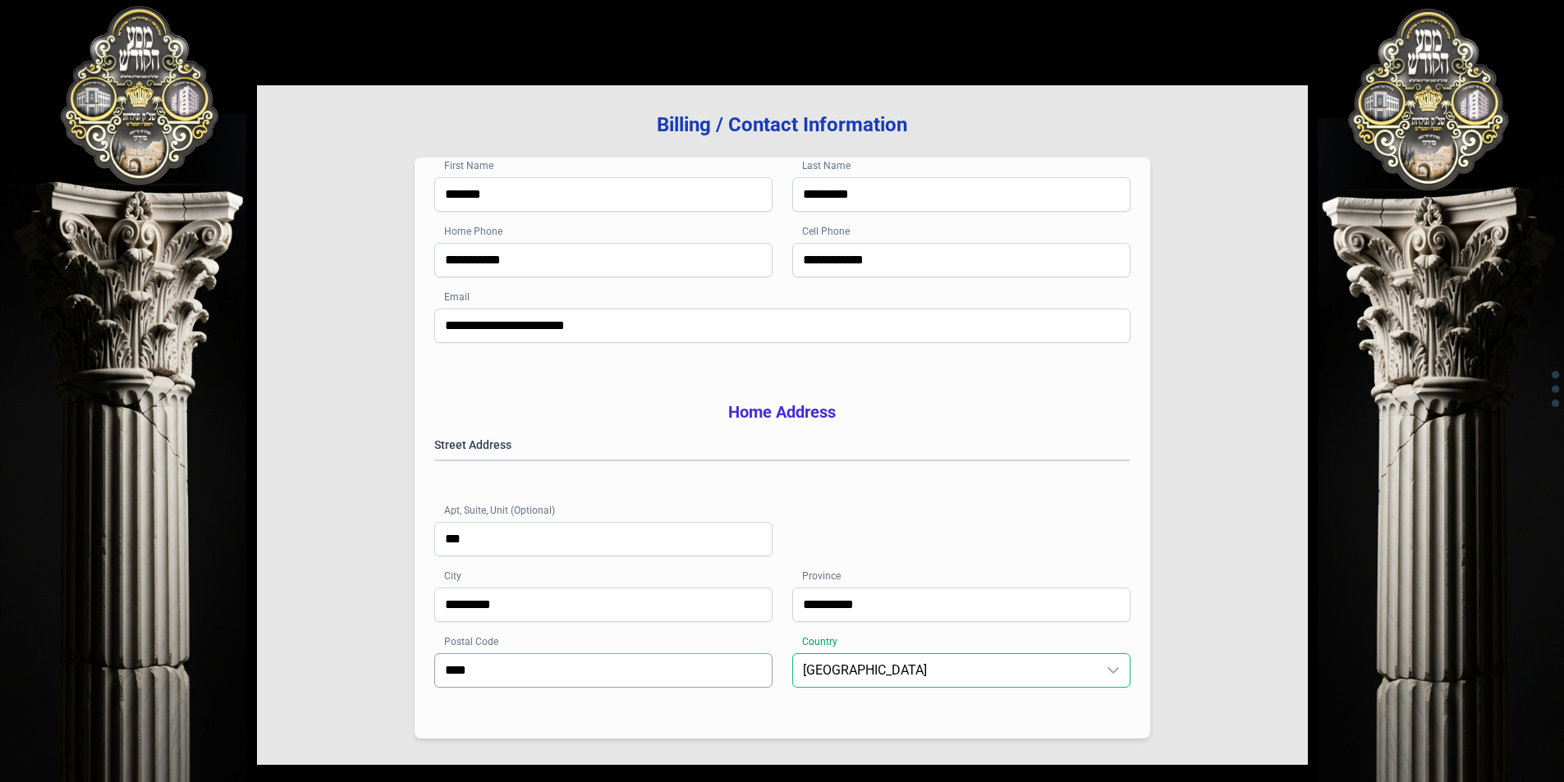
scroll to position [234, 0]
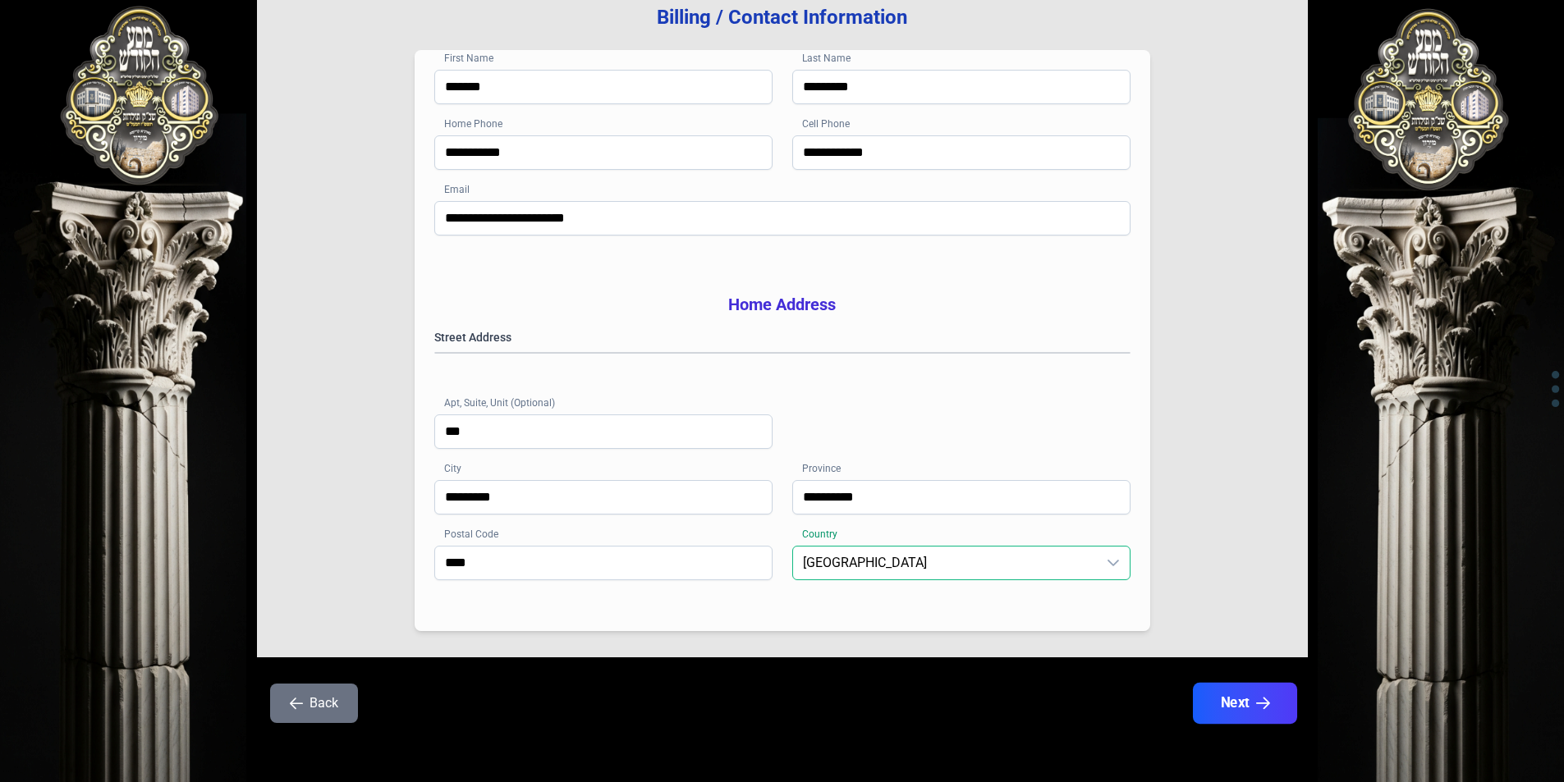
click at [1235, 698] on button "Next" at bounding box center [1244, 703] width 104 height 41
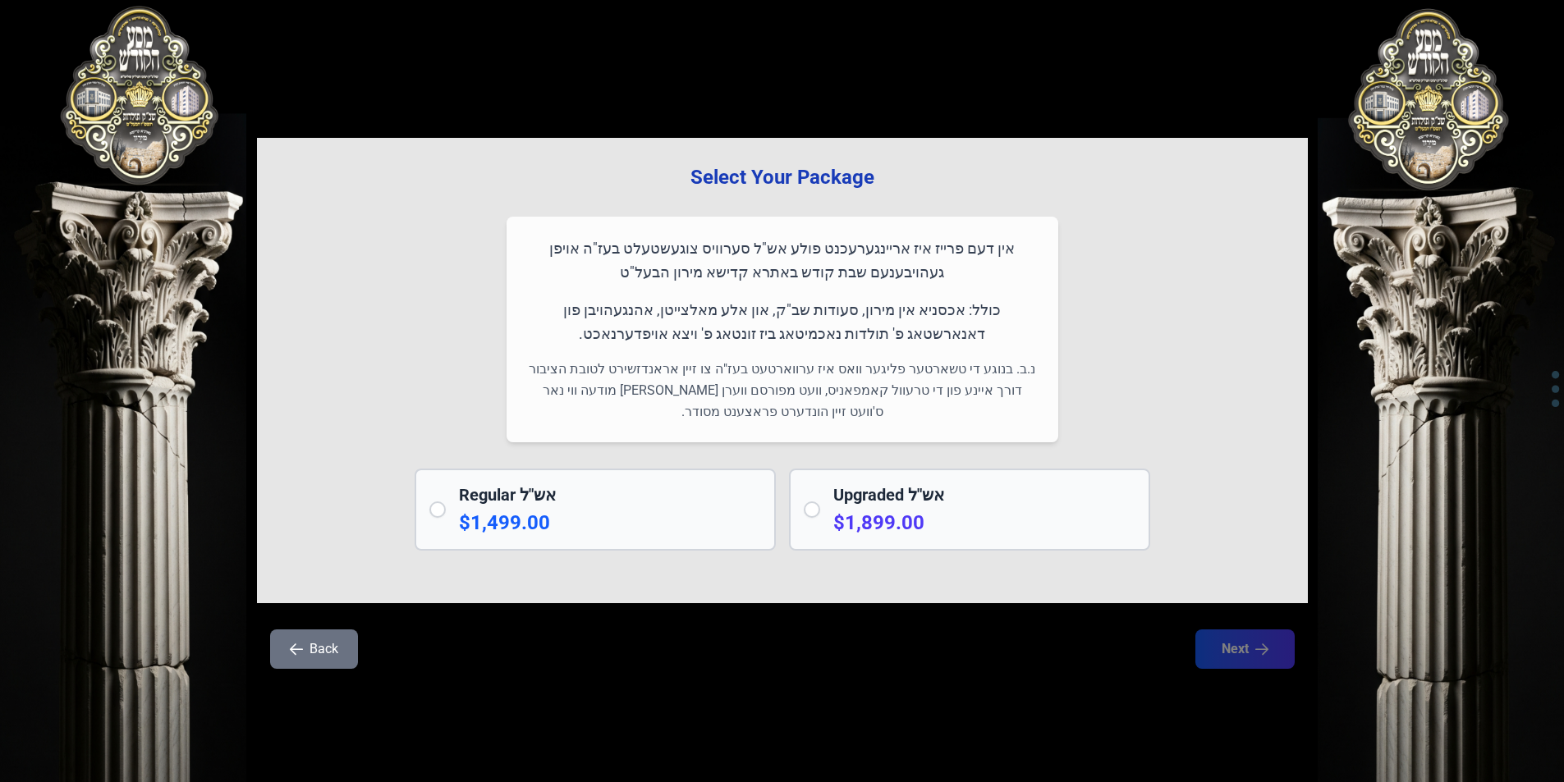
scroll to position [0, 0]
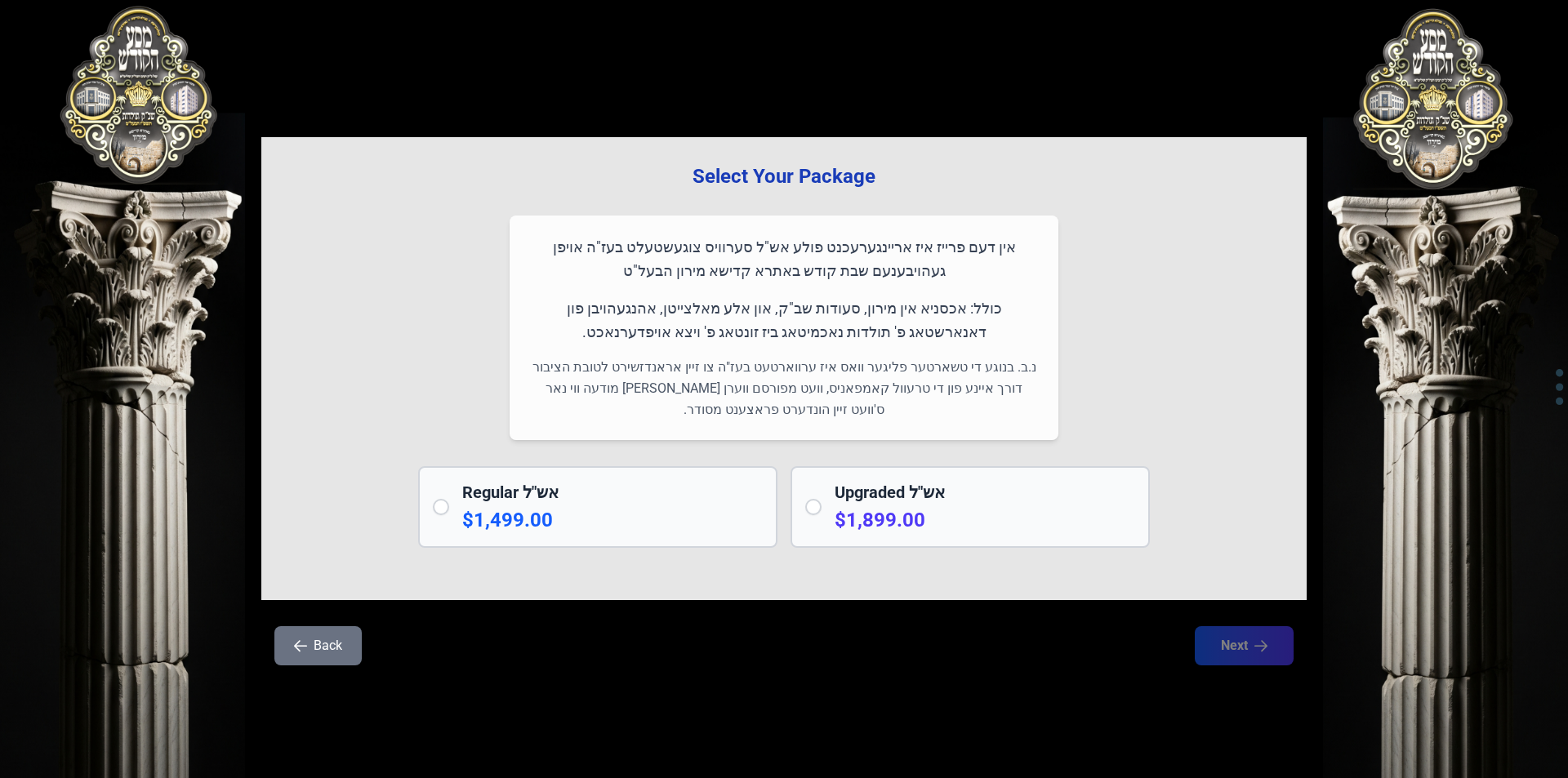
click at [459, 508] on div "Regular אש"ל $1,499.00" at bounding box center [597, 507] width 359 height 82
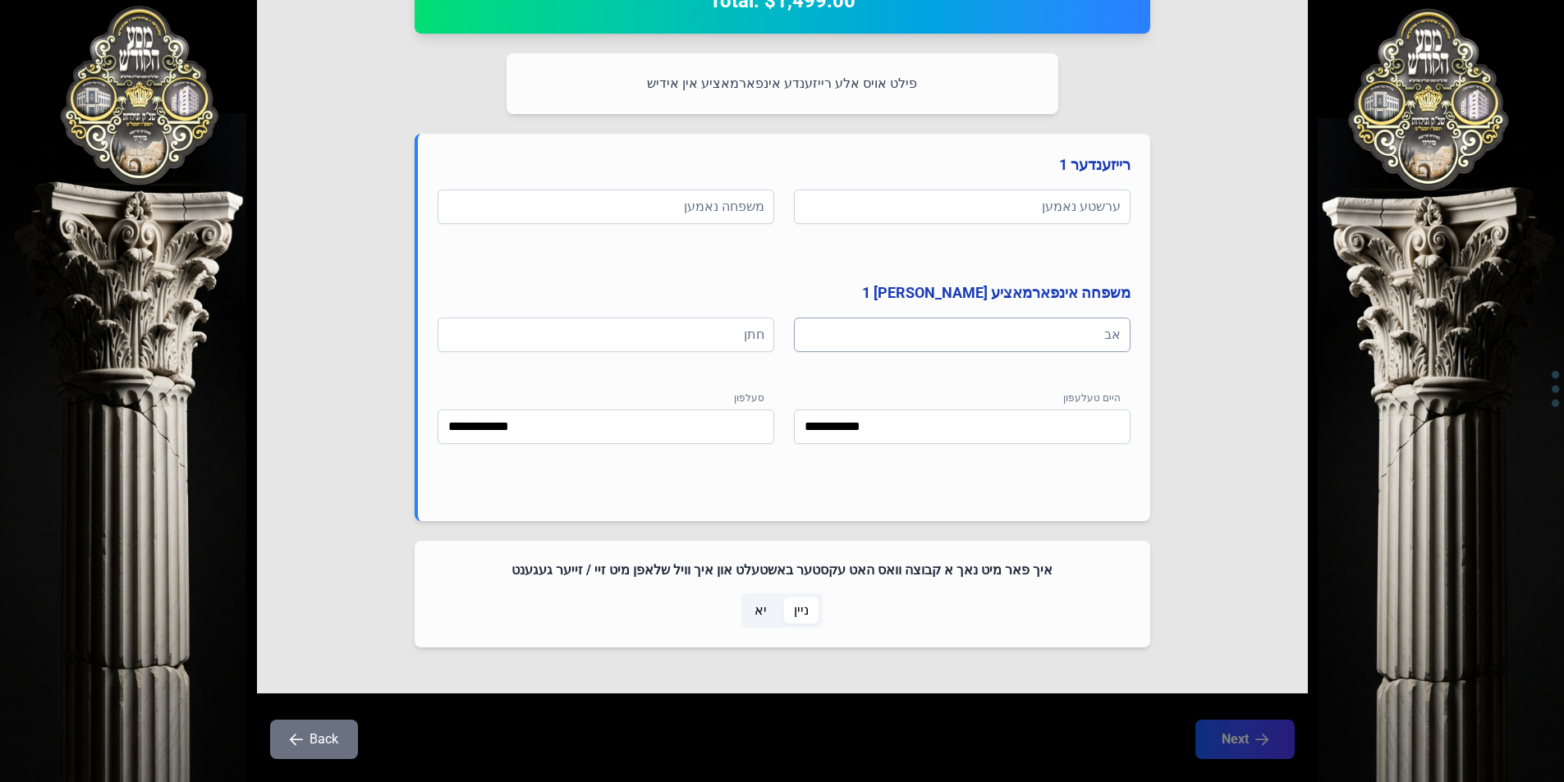
scroll to position [657, 0]
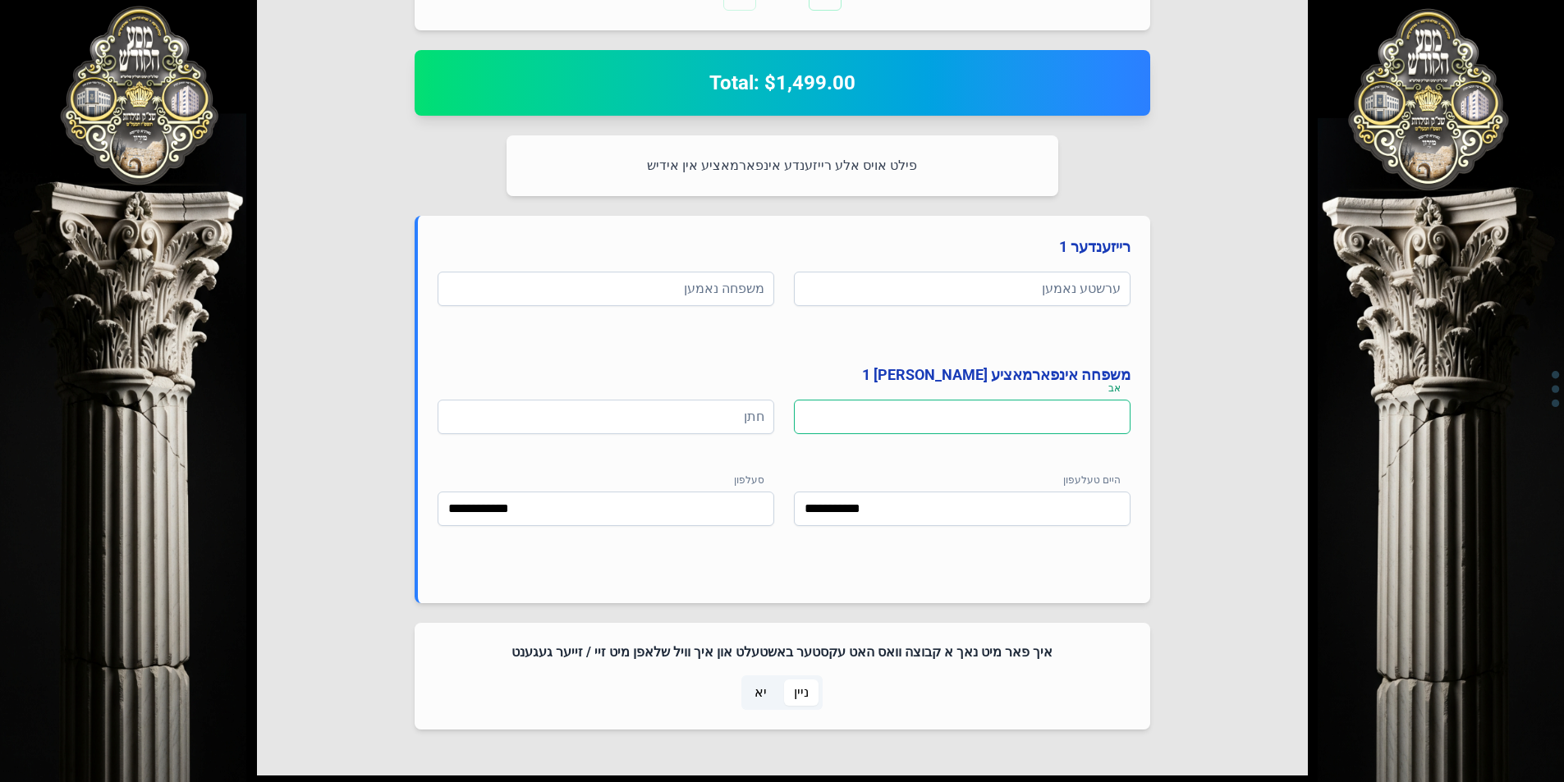
click at [1098, 424] on input at bounding box center [962, 417] width 337 height 34
click at [713, 420] on input at bounding box center [606, 417] width 337 height 34
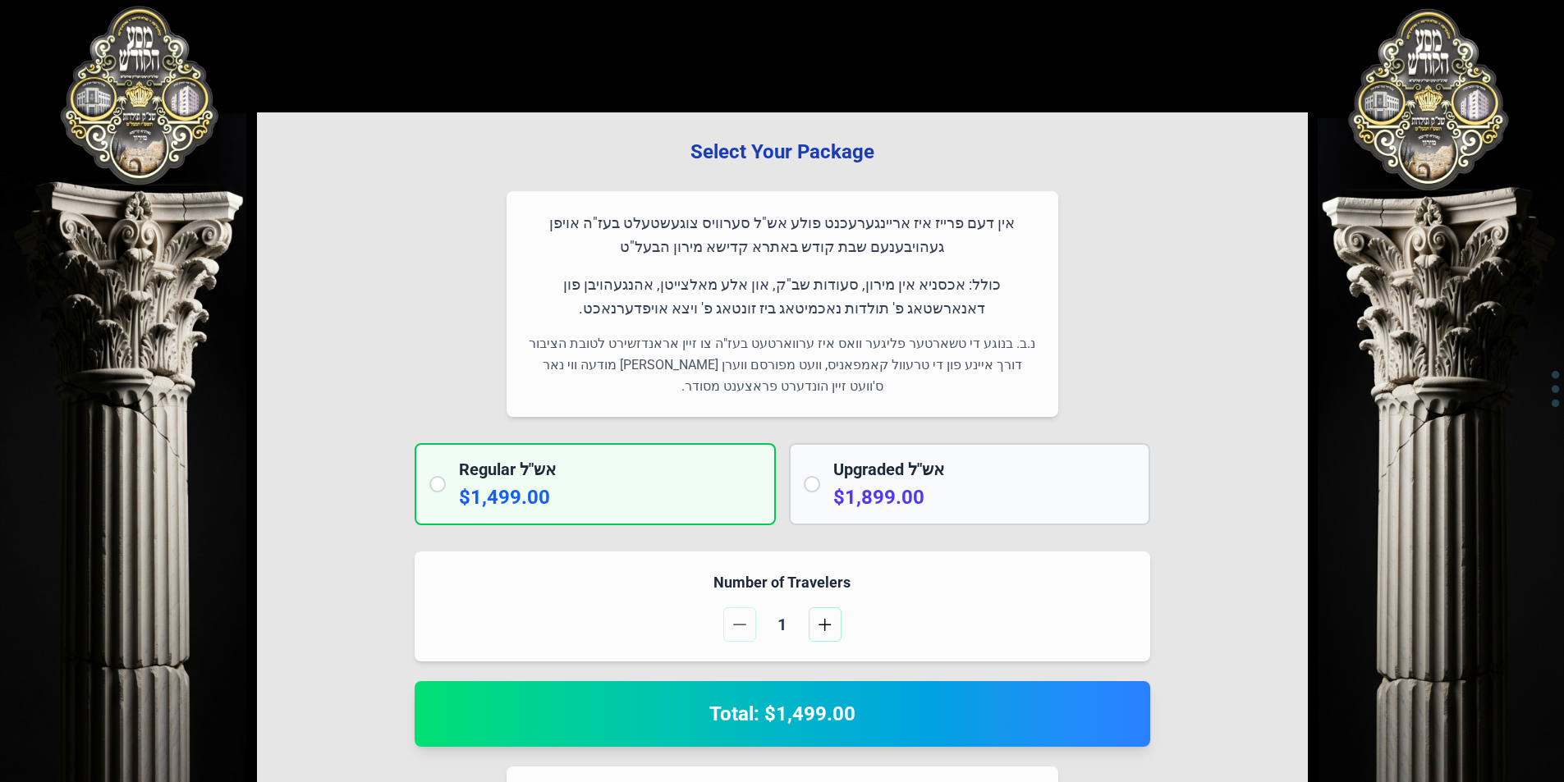
scroll to position [0, 0]
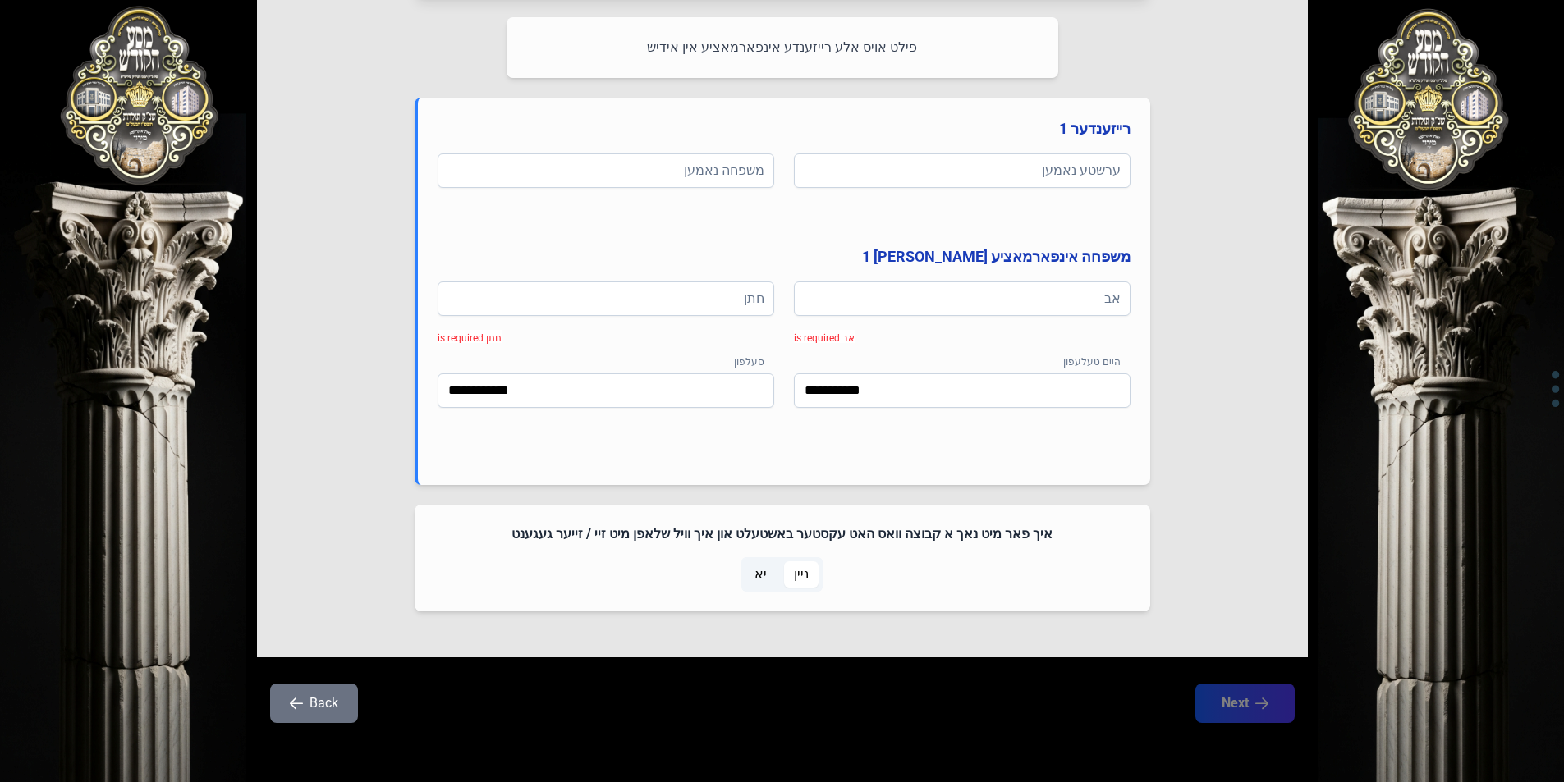
click at [331, 704] on button "Back" at bounding box center [314, 703] width 88 height 39
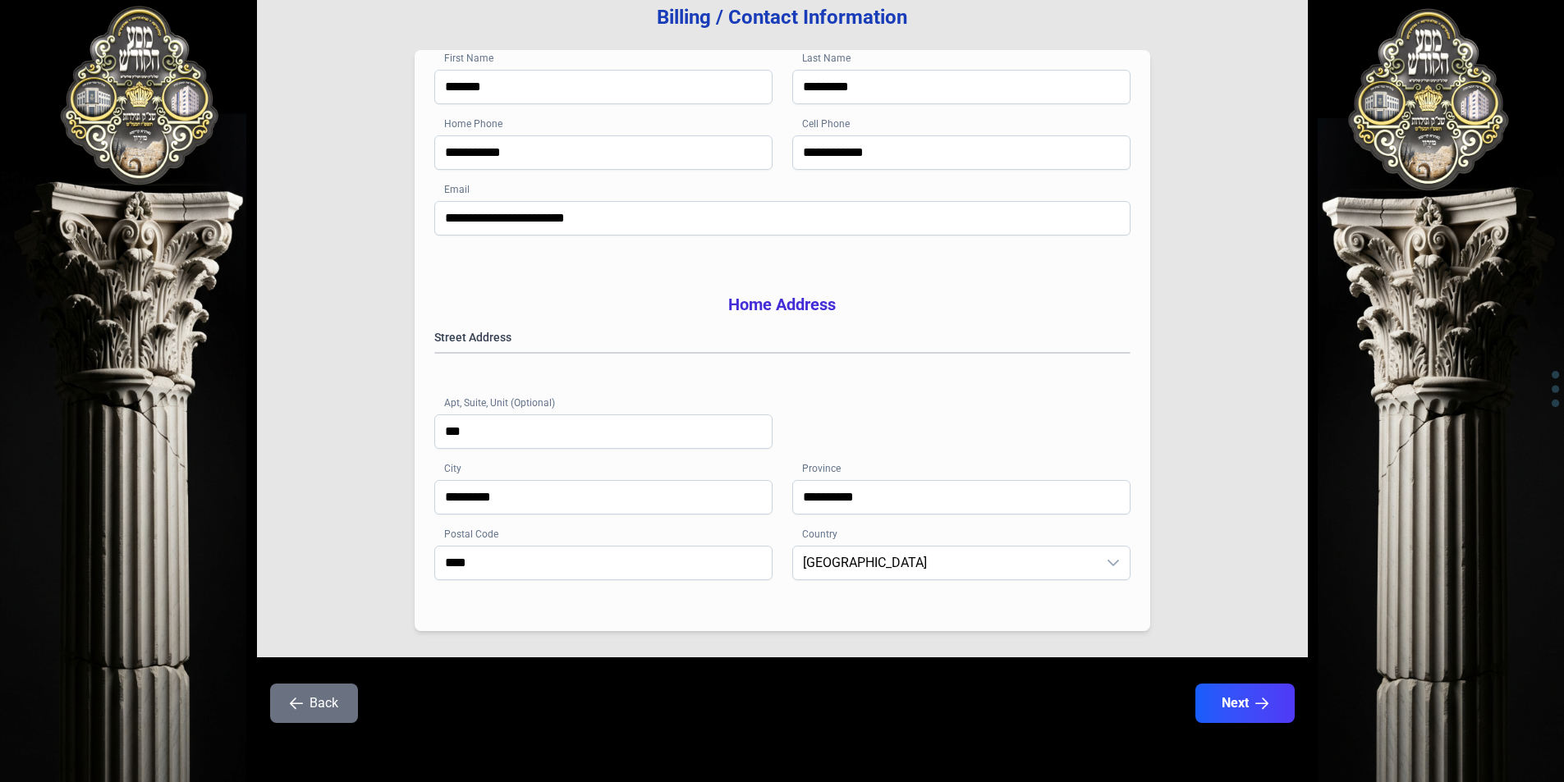
scroll to position [234, 0]
click at [341, 697] on button "Back" at bounding box center [314, 703] width 88 height 39
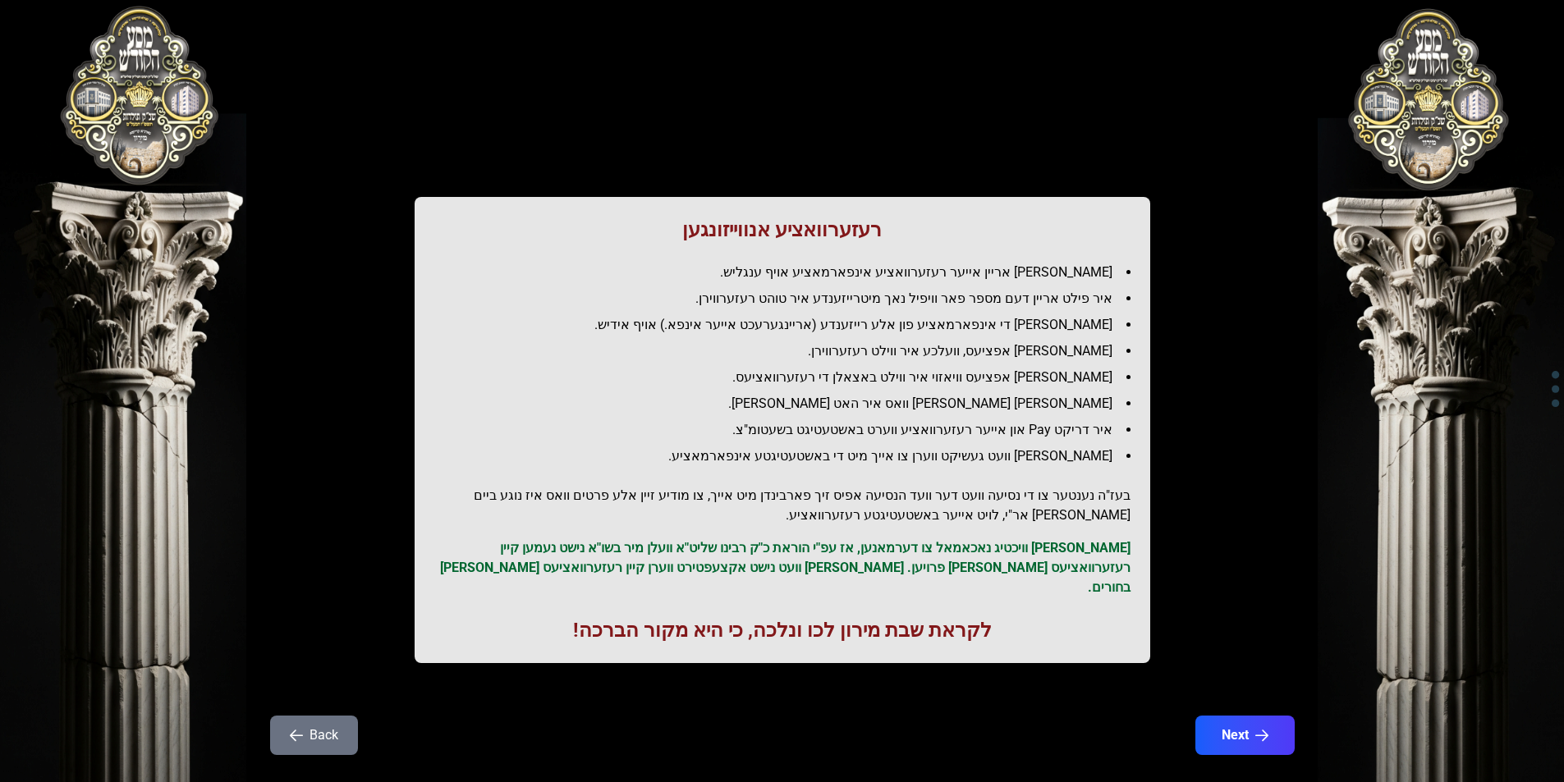
click at [333, 718] on button "Back" at bounding box center [314, 735] width 88 height 39
